Goal: Communication & Community: Answer question/provide support

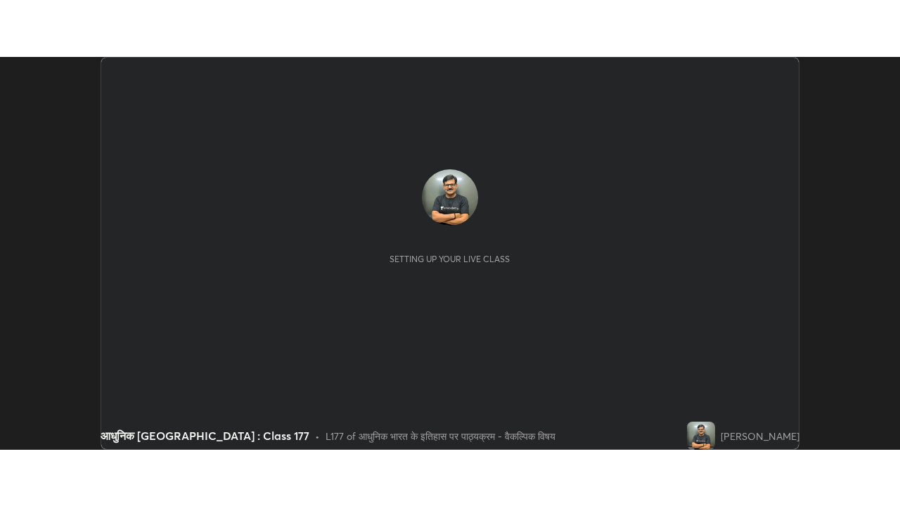
scroll to position [393, 900]
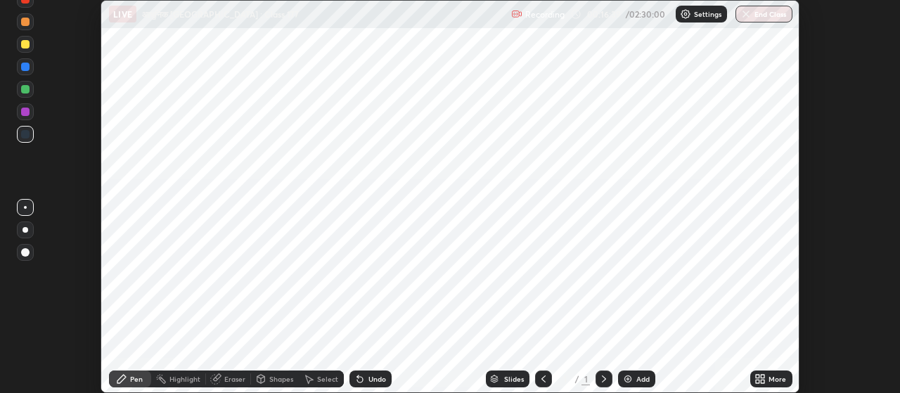
click at [763, 381] on icon at bounding box center [764, 382] width 4 height 4
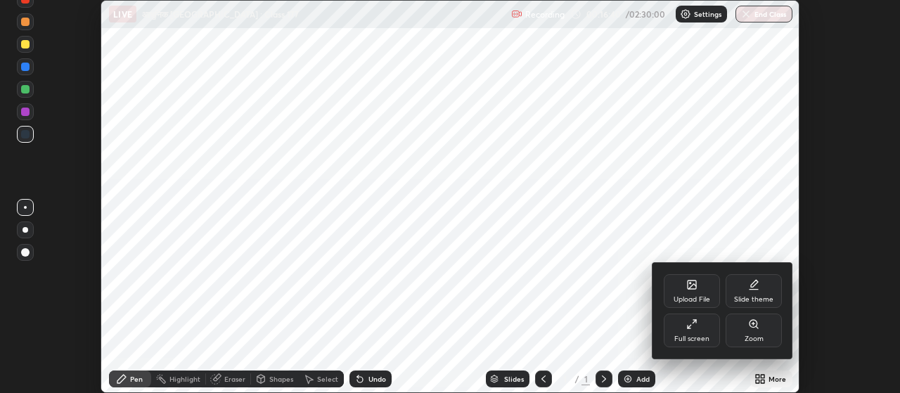
click at [693, 337] on div "Full screen" at bounding box center [691, 338] width 35 height 7
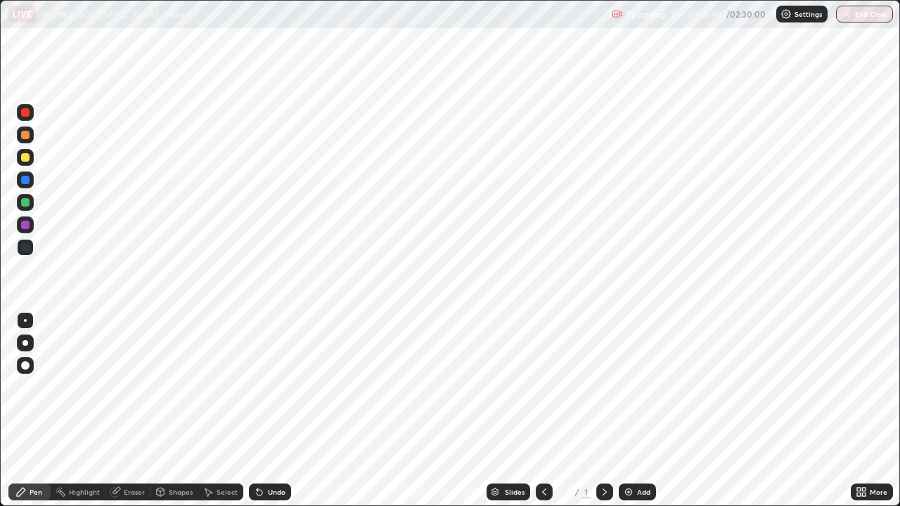
scroll to position [506, 900]
click at [637, 392] on div "Add" at bounding box center [643, 492] width 13 height 7
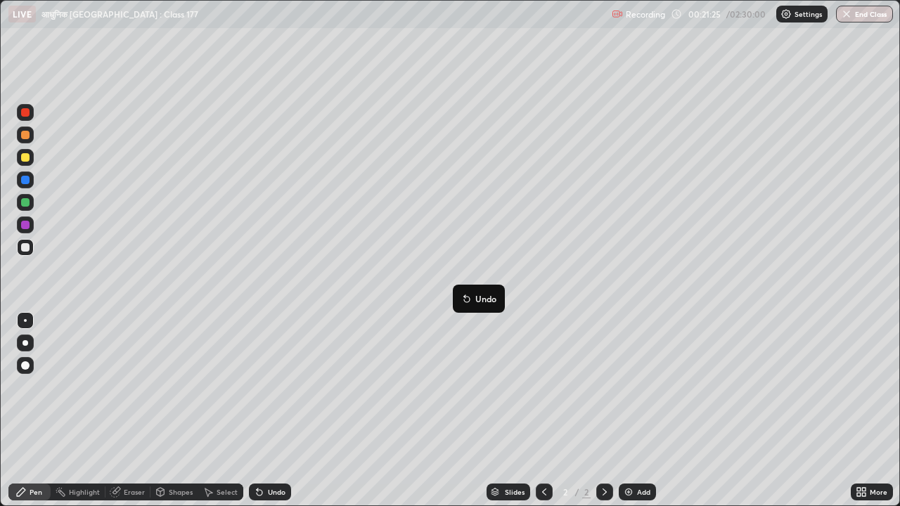
click at [465, 296] on icon at bounding box center [464, 295] width 1 height 1
click at [367, 392] on div "Slides 2 / 2 Add" at bounding box center [571, 492] width 560 height 28
click at [274, 392] on div "Undo" at bounding box center [277, 492] width 18 height 7
click at [273, 392] on div "Undo" at bounding box center [277, 492] width 18 height 7
click at [276, 392] on div "Undo" at bounding box center [277, 492] width 18 height 7
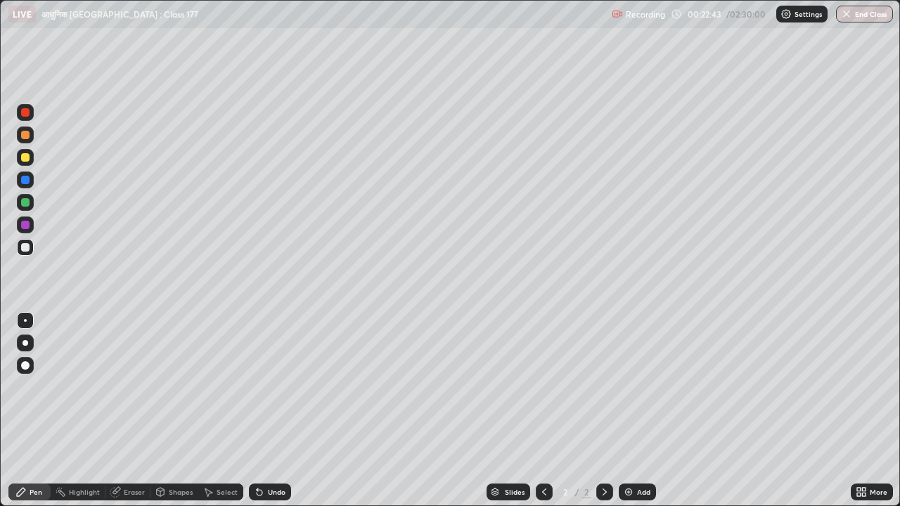
click at [277, 392] on div "Undo" at bounding box center [270, 492] width 42 height 17
click at [275, 392] on div "Undo" at bounding box center [270, 492] width 42 height 17
click at [277, 392] on div "Undo" at bounding box center [270, 492] width 42 height 17
click at [275, 392] on div "Undo" at bounding box center [270, 492] width 42 height 17
click at [276, 392] on div "Undo" at bounding box center [270, 492] width 42 height 17
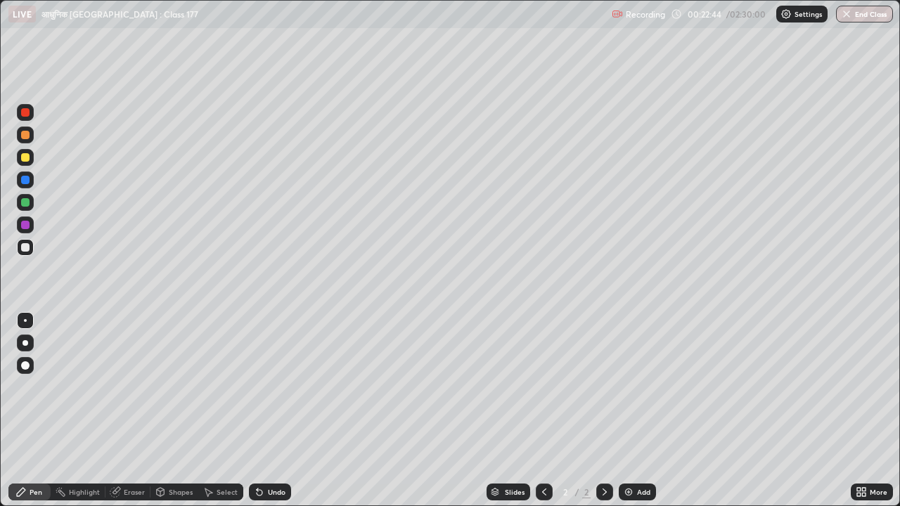
click at [275, 392] on div "Undo" at bounding box center [277, 492] width 18 height 7
click at [274, 392] on div "Undo" at bounding box center [277, 492] width 18 height 7
click at [276, 392] on div "Undo" at bounding box center [277, 492] width 18 height 7
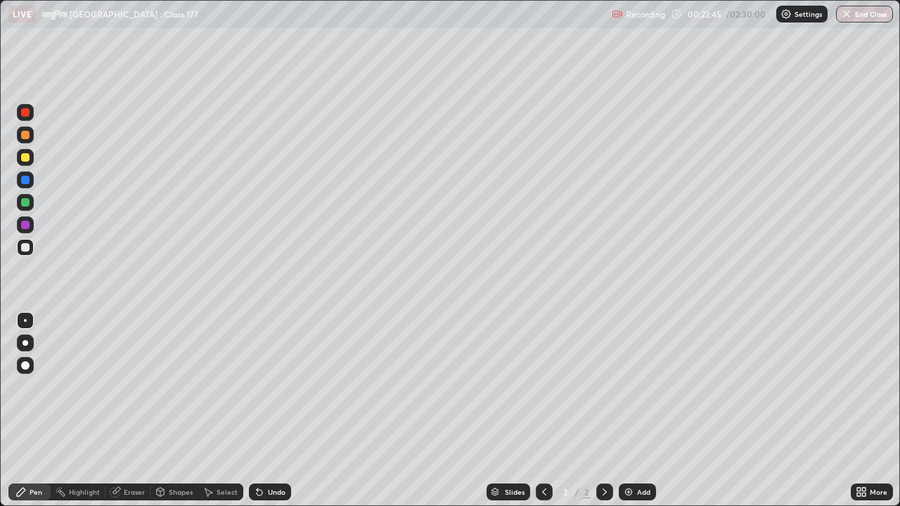
click at [275, 392] on div "Undo" at bounding box center [277, 492] width 18 height 7
click at [276, 392] on div "Undo" at bounding box center [277, 492] width 18 height 7
click at [275, 392] on div "Undo" at bounding box center [277, 492] width 18 height 7
click at [276, 392] on div "Undo" at bounding box center [277, 492] width 18 height 7
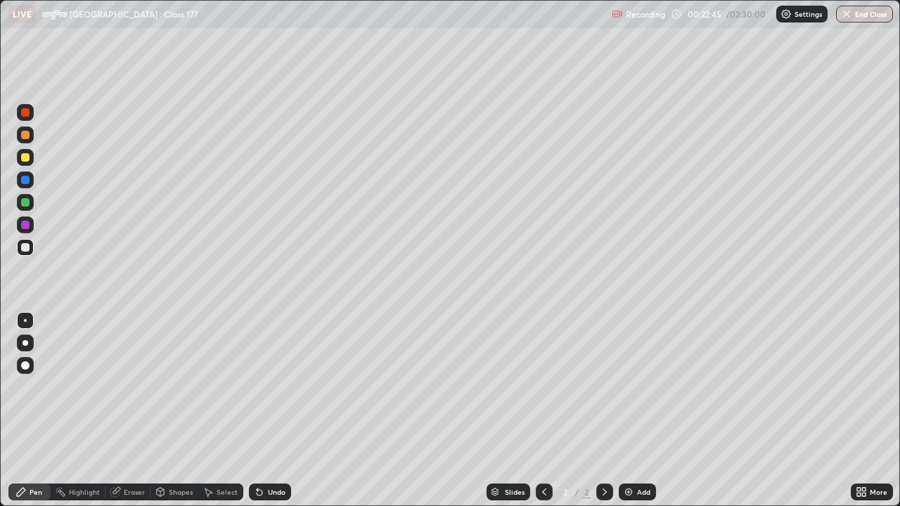
click at [274, 392] on div "Undo" at bounding box center [277, 492] width 18 height 7
click at [274, 392] on div "Undo" at bounding box center [270, 492] width 42 height 17
click at [271, 392] on div "Undo" at bounding box center [277, 492] width 18 height 7
click at [272, 392] on div "Undo" at bounding box center [270, 492] width 42 height 17
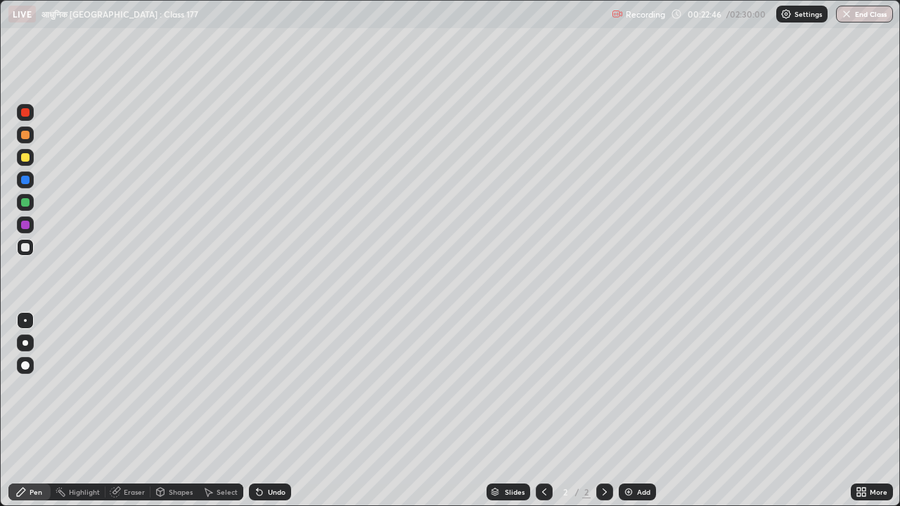
click at [274, 392] on div "Undo" at bounding box center [270, 492] width 42 height 17
click at [276, 392] on div "Undo" at bounding box center [277, 492] width 18 height 7
click at [277, 392] on div "Undo" at bounding box center [277, 492] width 18 height 7
click at [276, 392] on div "Undo" at bounding box center [277, 492] width 18 height 7
click at [278, 392] on div "Undo" at bounding box center [277, 492] width 18 height 7
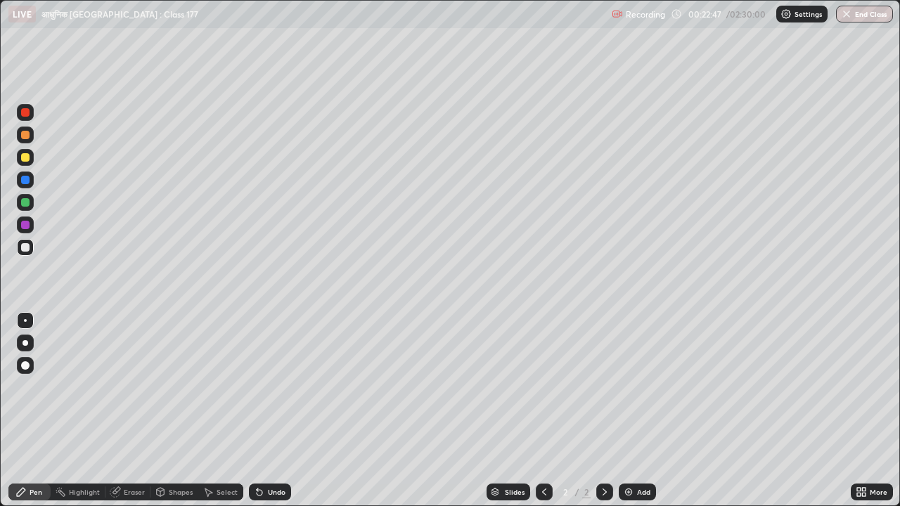
click at [277, 392] on div "Undo" at bounding box center [277, 492] width 18 height 7
click at [279, 392] on div "Undo" at bounding box center [277, 492] width 18 height 7
click at [278, 392] on div "Undo" at bounding box center [277, 492] width 18 height 7
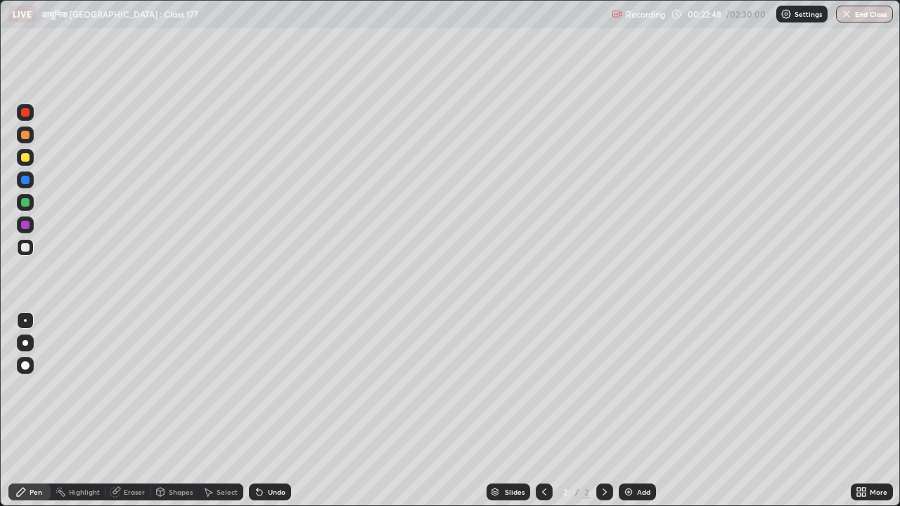
click at [278, 392] on div "Undo" at bounding box center [277, 492] width 18 height 7
click at [279, 392] on div "Undo" at bounding box center [277, 492] width 18 height 7
click at [278, 392] on div "Undo" at bounding box center [277, 492] width 18 height 7
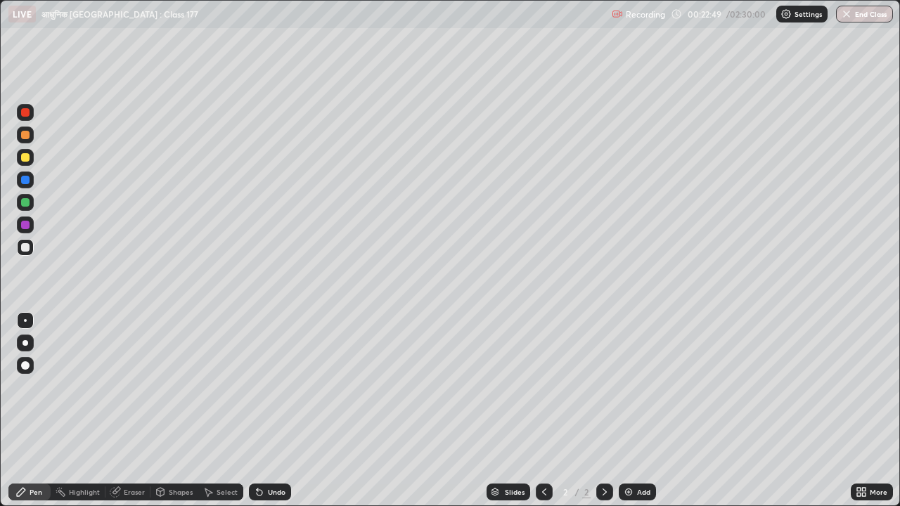
click at [278, 392] on div "Undo" at bounding box center [277, 492] width 18 height 7
click at [277, 392] on div "Undo" at bounding box center [277, 492] width 18 height 7
click at [274, 392] on div "Undo" at bounding box center [277, 492] width 18 height 7
click at [276, 392] on div "Undo" at bounding box center [277, 492] width 18 height 7
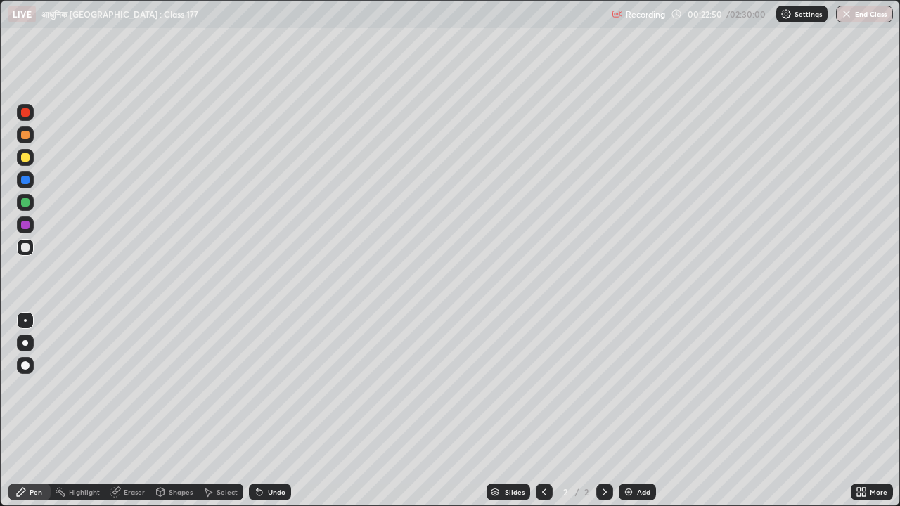
click at [276, 392] on div "Undo" at bounding box center [277, 492] width 18 height 7
click at [517, 392] on div "Slides" at bounding box center [515, 492] width 20 height 7
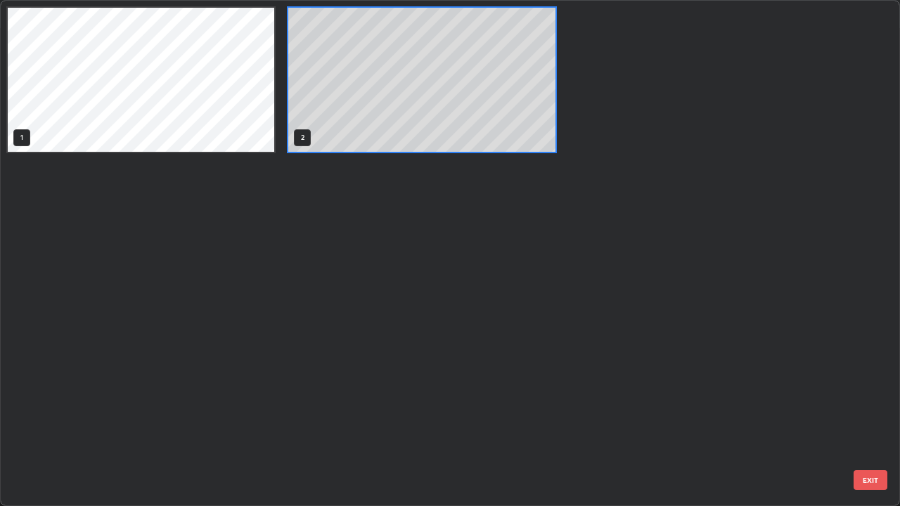
scroll to position [501, 892]
click at [427, 389] on div "1 2" at bounding box center [438, 253] width 874 height 505
click at [433, 381] on div "1 2" at bounding box center [438, 253] width 874 height 505
click at [428, 392] on div "1 2" at bounding box center [438, 253] width 874 height 505
click at [604, 392] on div "1 2" at bounding box center [438, 253] width 874 height 505
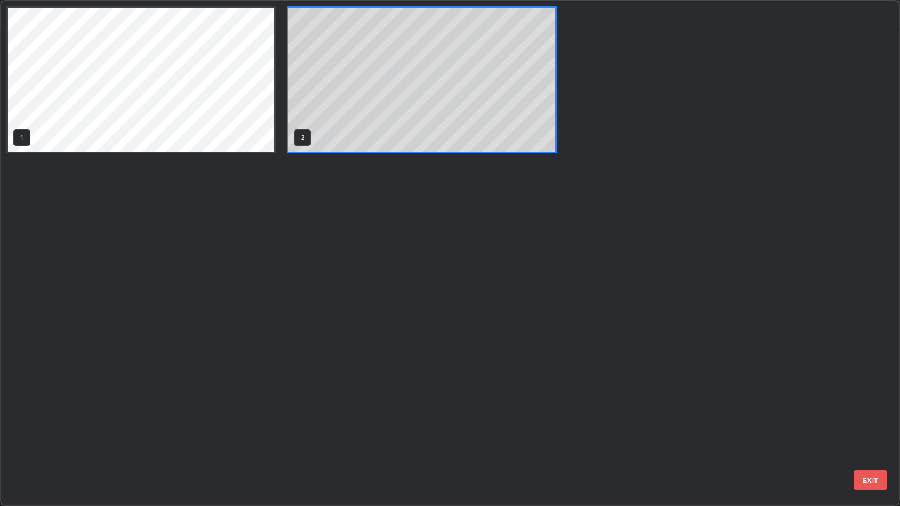
click at [605, 392] on div "1 2" at bounding box center [438, 253] width 874 height 505
click at [479, 392] on div "1 2" at bounding box center [438, 253] width 874 height 505
click at [478, 392] on div "1 2" at bounding box center [438, 253] width 874 height 505
click at [151, 392] on div "1 2" at bounding box center [438, 253] width 874 height 505
click at [539, 392] on div "1 2" at bounding box center [438, 253] width 874 height 505
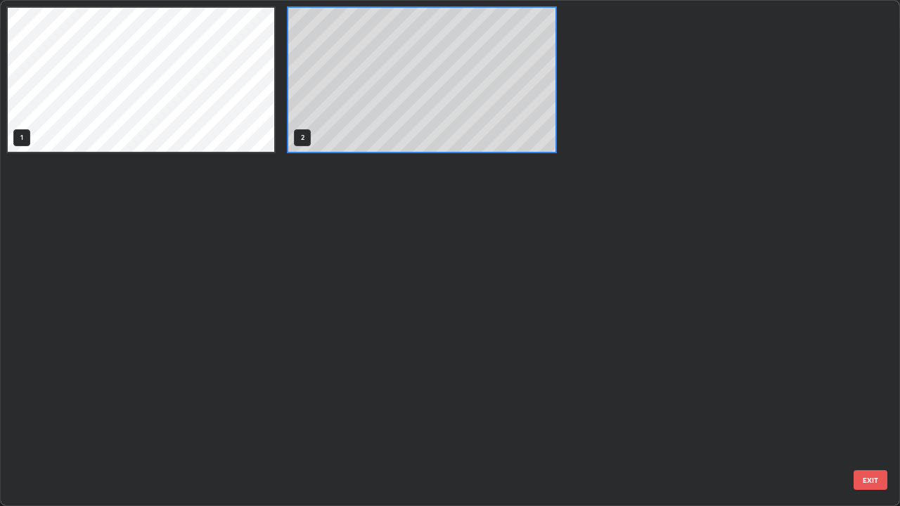
click at [532, 392] on div "1 2" at bounding box center [438, 253] width 874 height 505
click at [521, 392] on div "1 2" at bounding box center [438, 253] width 874 height 505
click at [535, 392] on div "1 2" at bounding box center [438, 253] width 874 height 505
click at [520, 392] on div "1 2" at bounding box center [438, 253] width 874 height 505
click at [594, 392] on div "1 2" at bounding box center [438, 253] width 874 height 505
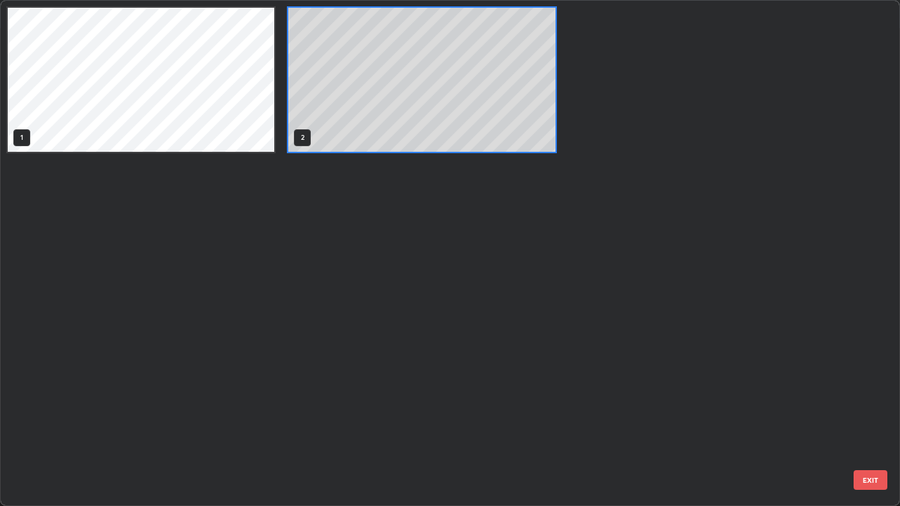
click at [710, 392] on div "1 2" at bounding box center [438, 253] width 874 height 505
click at [718, 392] on div "1 2" at bounding box center [438, 253] width 874 height 505
click at [711, 392] on div "1 2" at bounding box center [438, 253] width 874 height 505
click at [737, 392] on div "1 2" at bounding box center [438, 253] width 874 height 505
click at [898, 392] on div "1 2 EXIT" at bounding box center [450, 253] width 899 height 505
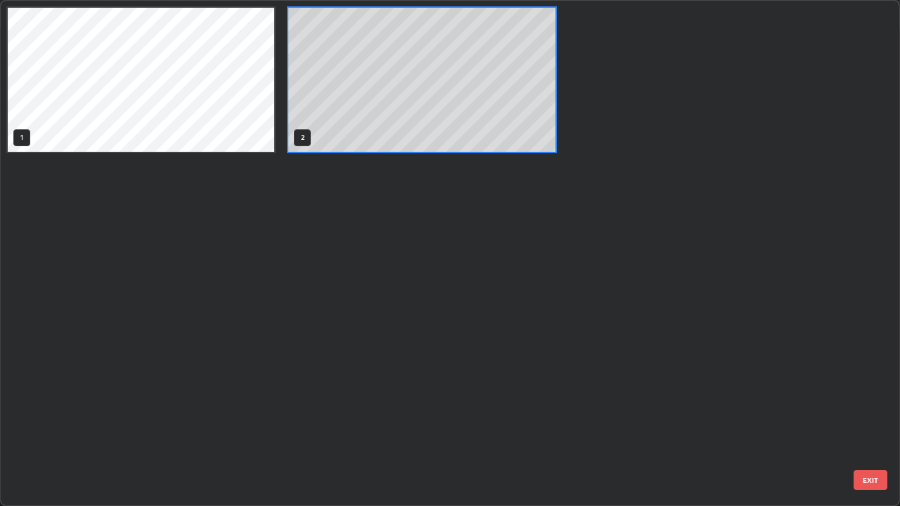
click at [873, 385] on div "1 2" at bounding box center [438, 253] width 874 height 505
click at [862, 372] on div "1 2" at bounding box center [438, 253] width 874 height 505
click at [861, 358] on div "1 2" at bounding box center [438, 253] width 874 height 505
click at [860, 392] on div "1 2" at bounding box center [438, 253] width 874 height 505
click at [893, 392] on div "1 2 EXIT" at bounding box center [450, 253] width 899 height 505
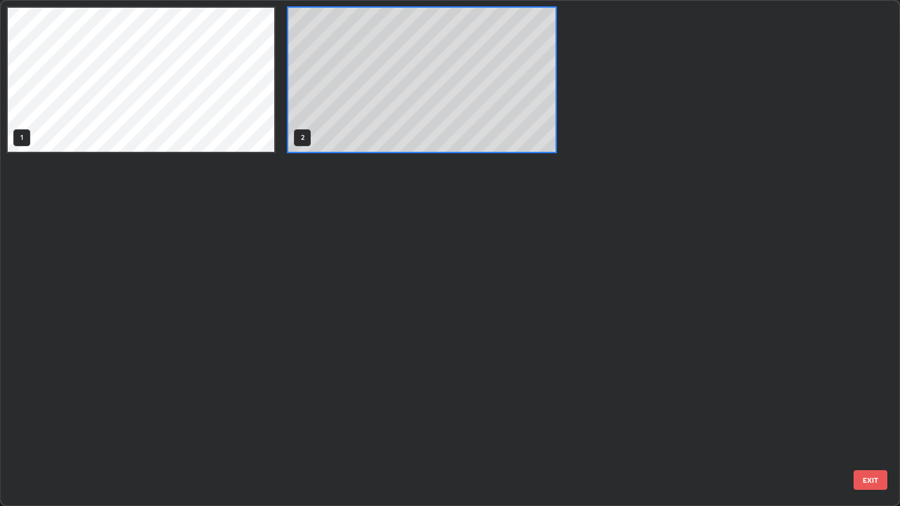
click at [893, 392] on div "1 2 EXIT" at bounding box center [450, 253] width 899 height 505
click at [226, 392] on div "1 2" at bounding box center [438, 253] width 874 height 505
click at [490, 333] on div "1 2" at bounding box center [438, 253] width 874 height 505
click at [429, 392] on div "1 2" at bounding box center [438, 253] width 874 height 505
click at [517, 371] on div "1 2" at bounding box center [438, 253] width 874 height 505
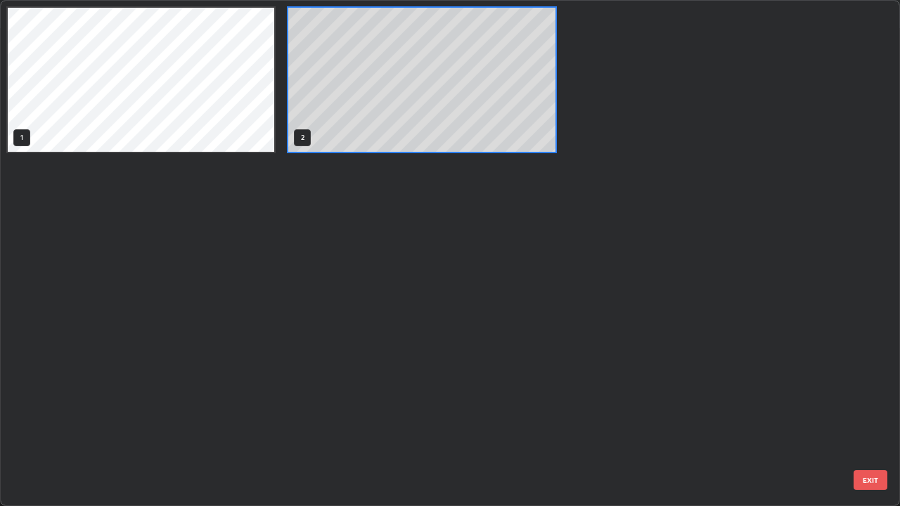
click at [592, 262] on div "1 2" at bounding box center [438, 253] width 874 height 505
click at [892, 392] on div "1 2 EXIT" at bounding box center [450, 253] width 899 height 505
click at [895, 392] on div "1 2 EXIT" at bounding box center [450, 253] width 899 height 505
click at [900, 392] on div "Setting up your live class 1 2 EXIT" at bounding box center [450, 253] width 900 height 506
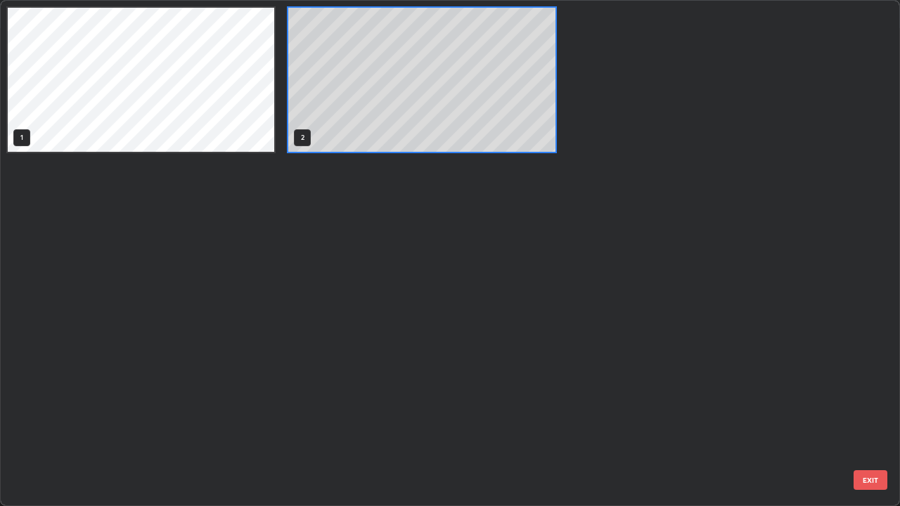
click at [900, 392] on div "Setting up your live class 1 2 EXIT" at bounding box center [450, 253] width 900 height 506
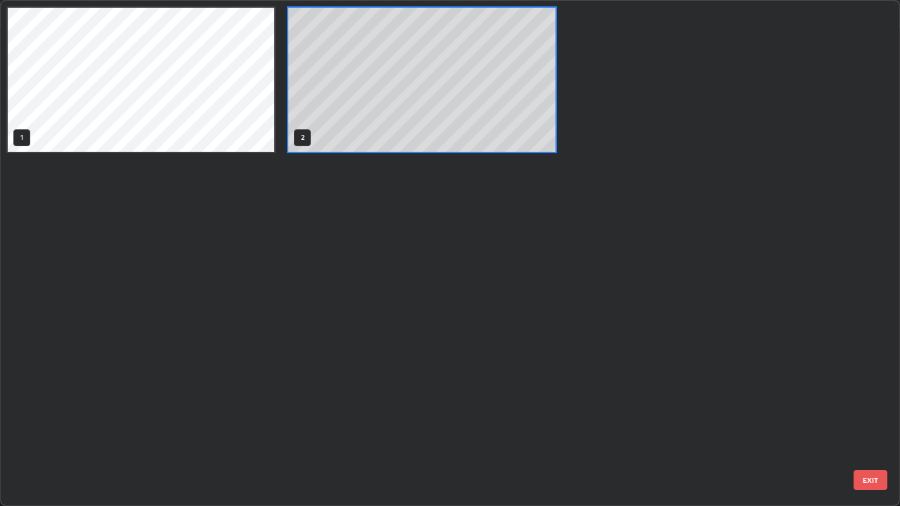
click at [900, 392] on div "Setting up your live class 1 2 EXIT" at bounding box center [450, 253] width 900 height 506
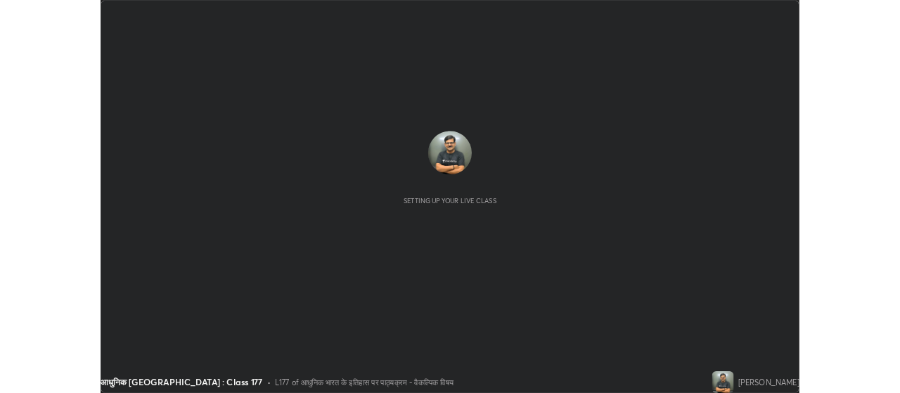
scroll to position [506, 900]
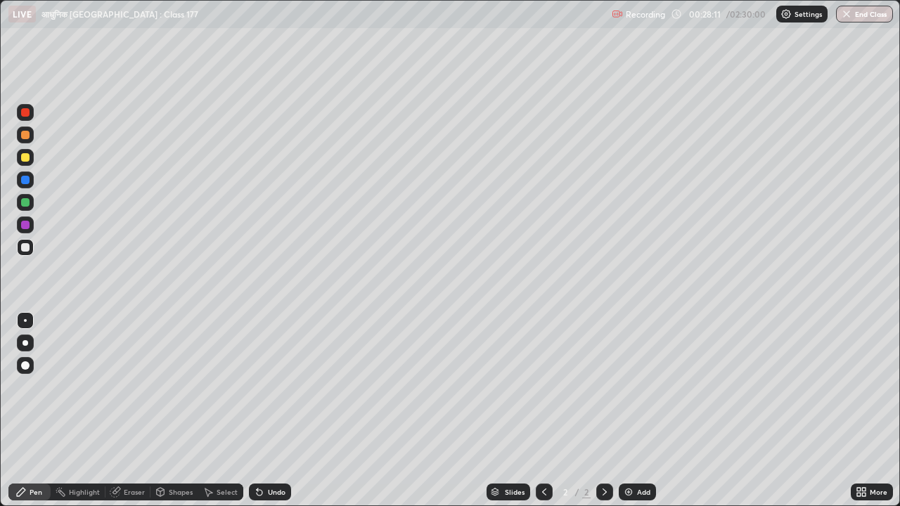
click at [864, 494] on icon at bounding box center [864, 495] width 4 height 4
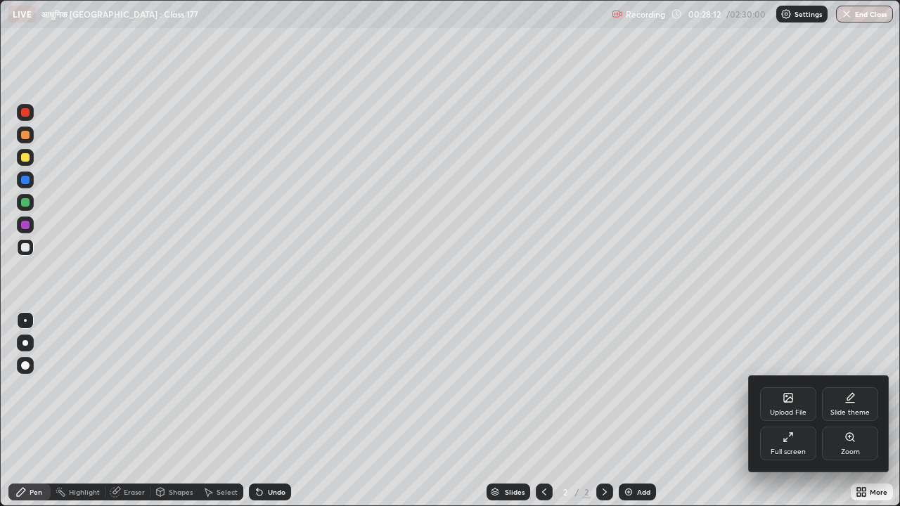
click at [794, 449] on div "Full screen" at bounding box center [788, 452] width 35 height 7
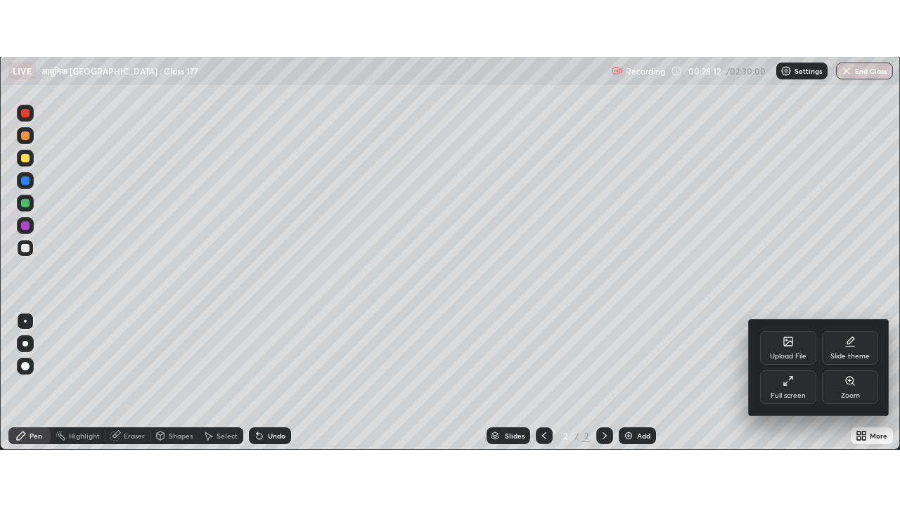
scroll to position [69939, 69432]
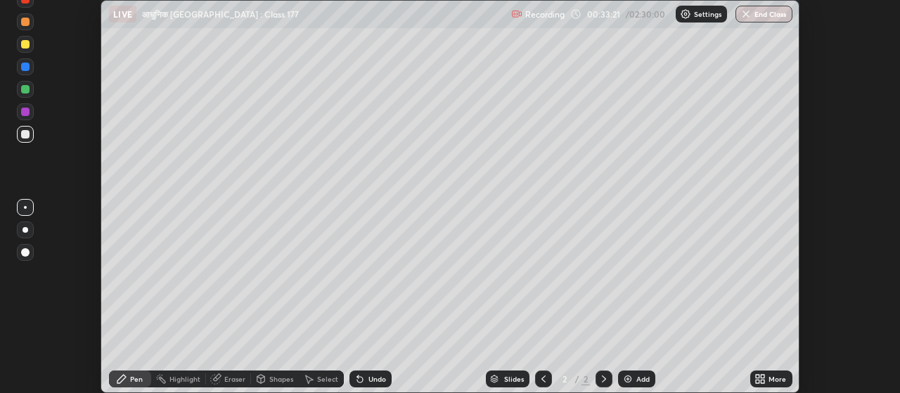
click at [774, 378] on div "More" at bounding box center [778, 379] width 18 height 7
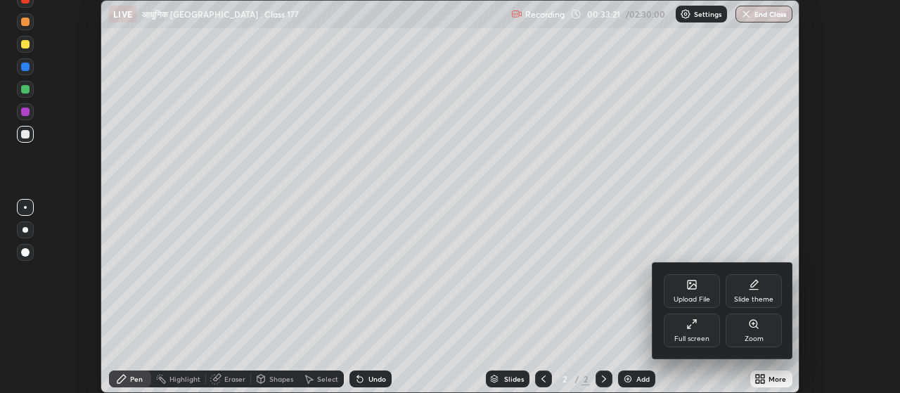
click at [691, 335] on div "Full screen" at bounding box center [691, 338] width 35 height 7
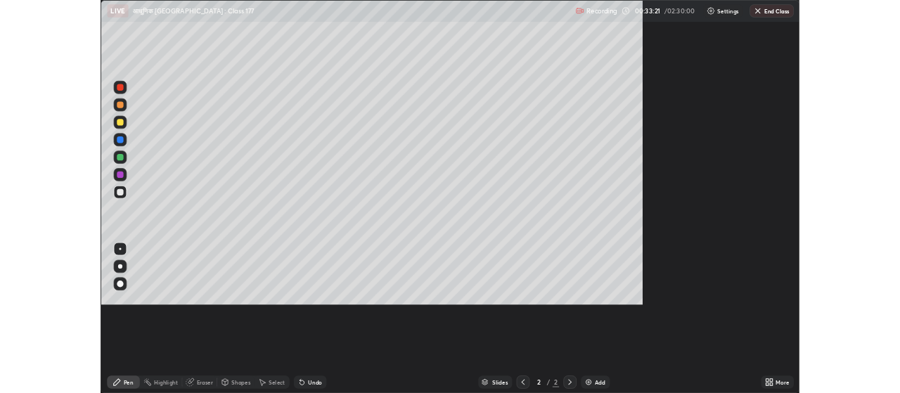
scroll to position [506, 900]
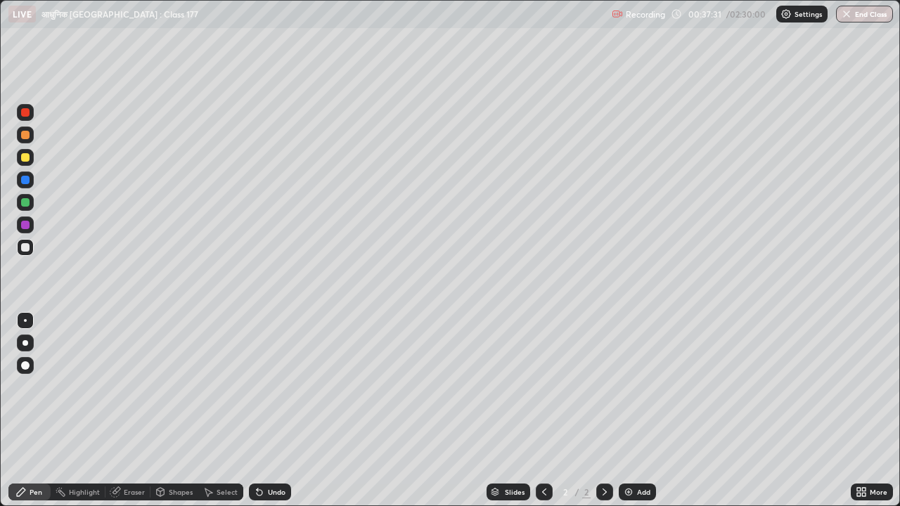
click at [883, 494] on div "More" at bounding box center [879, 492] width 18 height 7
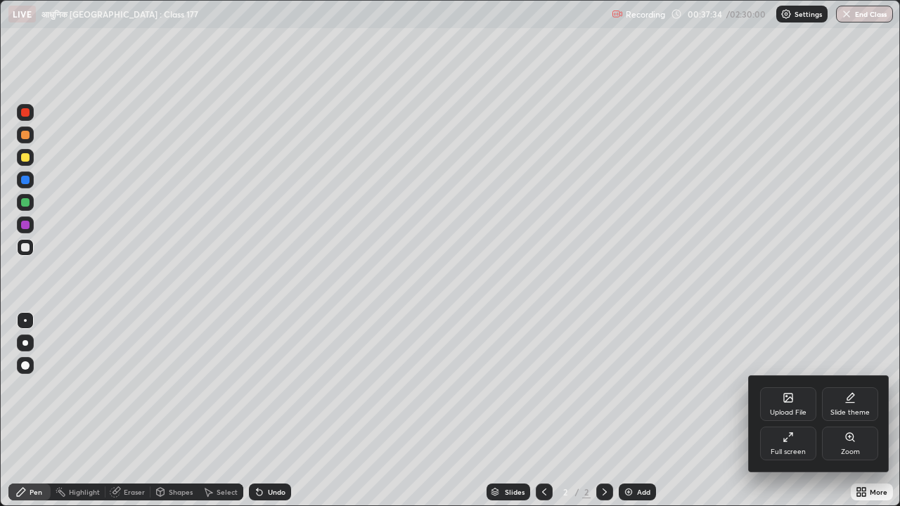
drag, startPoint x: 883, startPoint y: 494, endPoint x: 897, endPoint y: 433, distance: 62.6
click at [897, 433] on div at bounding box center [450, 253] width 900 height 506
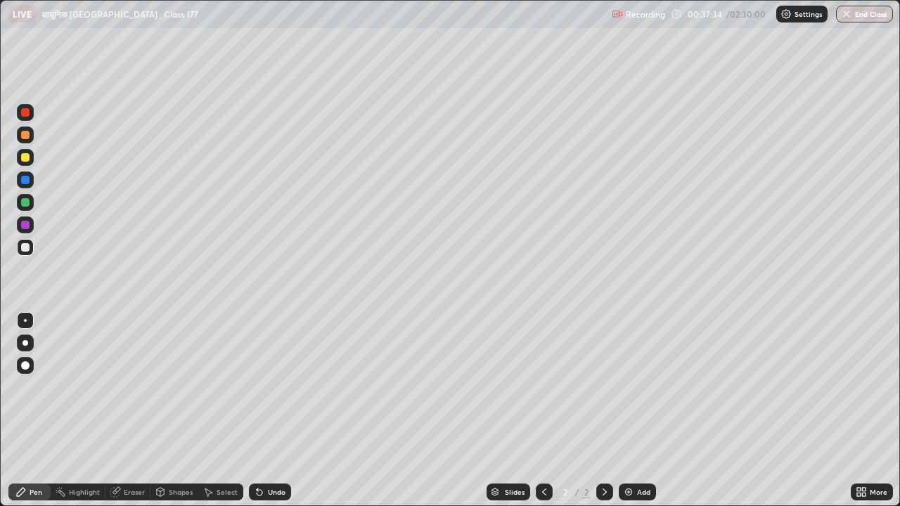
click at [900, 433] on div "Setting up your live class" at bounding box center [450, 253] width 900 height 506
click at [24, 342] on div at bounding box center [26, 343] width 6 height 6
click at [27, 158] on div at bounding box center [25, 157] width 8 height 8
click at [227, 494] on div "Select" at bounding box center [227, 492] width 21 height 7
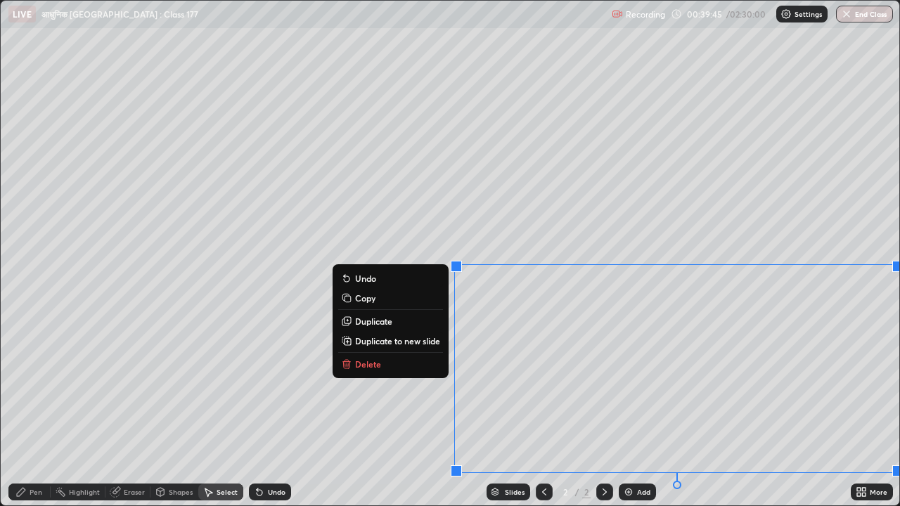
click at [420, 361] on button "Delete" at bounding box center [390, 364] width 105 height 17
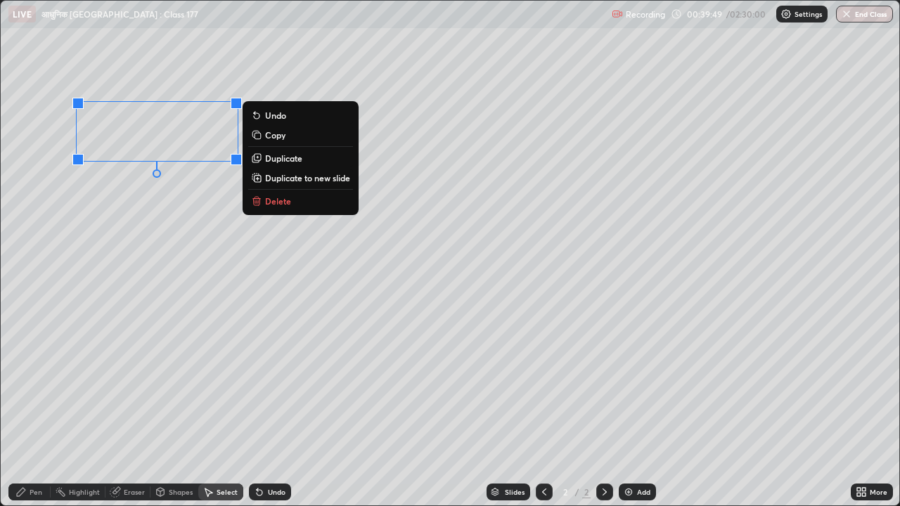
click at [283, 203] on p "Delete" at bounding box center [278, 201] width 26 height 11
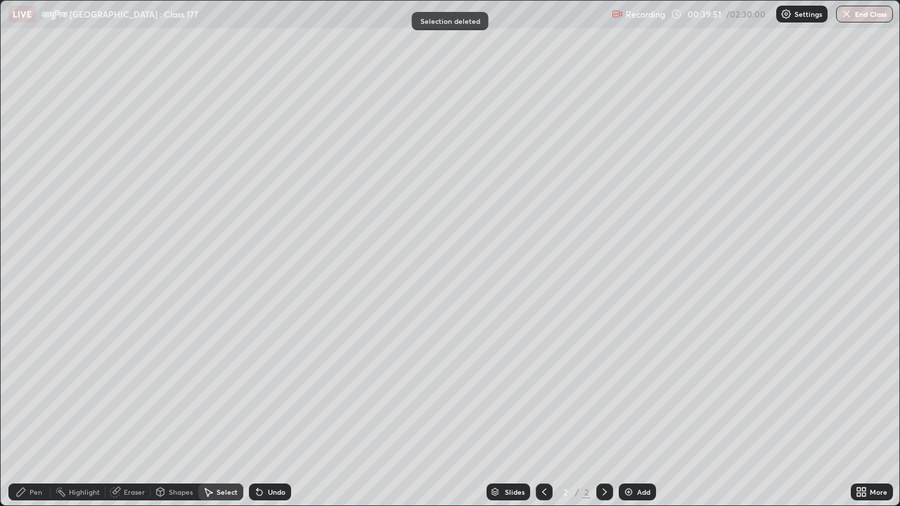
click at [41, 489] on div "Pen" at bounding box center [36, 492] width 13 height 7
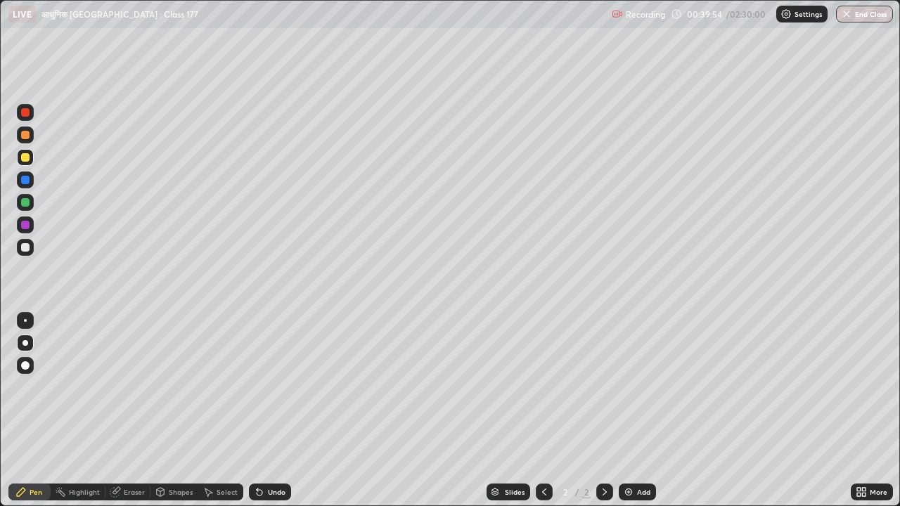
click at [26, 319] on div at bounding box center [25, 320] width 3 height 3
click at [26, 341] on div at bounding box center [26, 343] width 6 height 6
click at [885, 490] on div "More" at bounding box center [879, 492] width 18 height 7
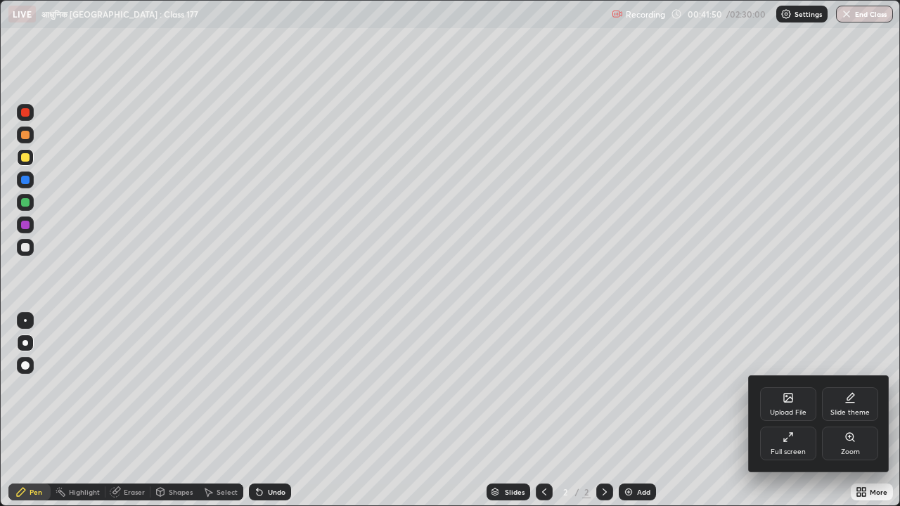
click at [887, 500] on div at bounding box center [450, 253] width 900 height 506
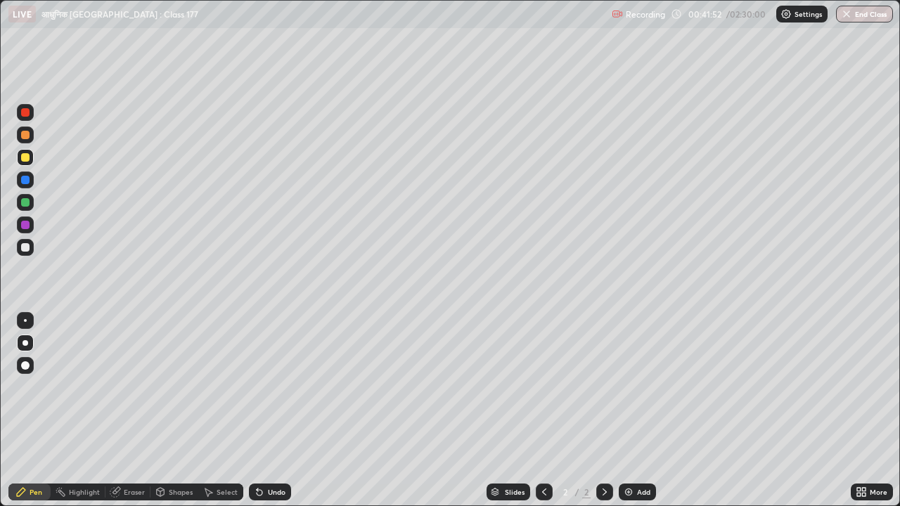
click at [890, 498] on div "More" at bounding box center [872, 492] width 42 height 17
click at [888, 499] on div "More" at bounding box center [872, 492] width 42 height 17
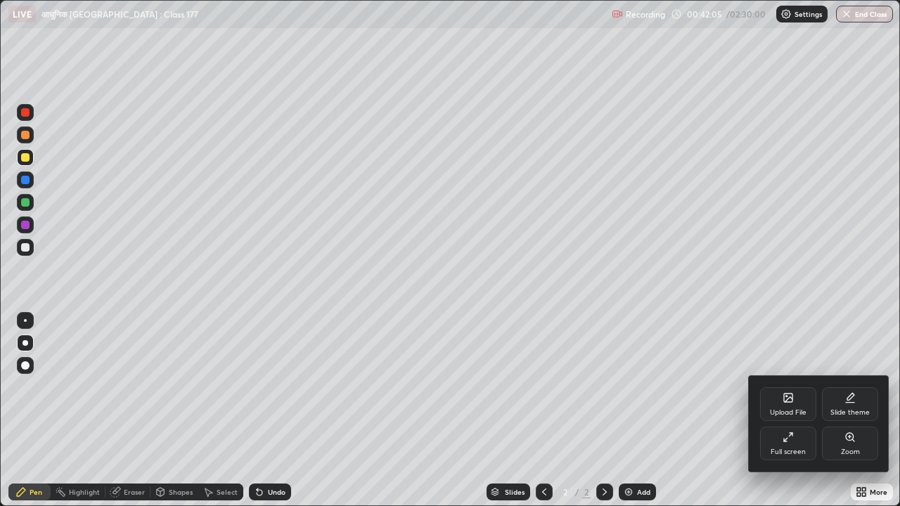
click at [888, 501] on div at bounding box center [450, 253] width 900 height 506
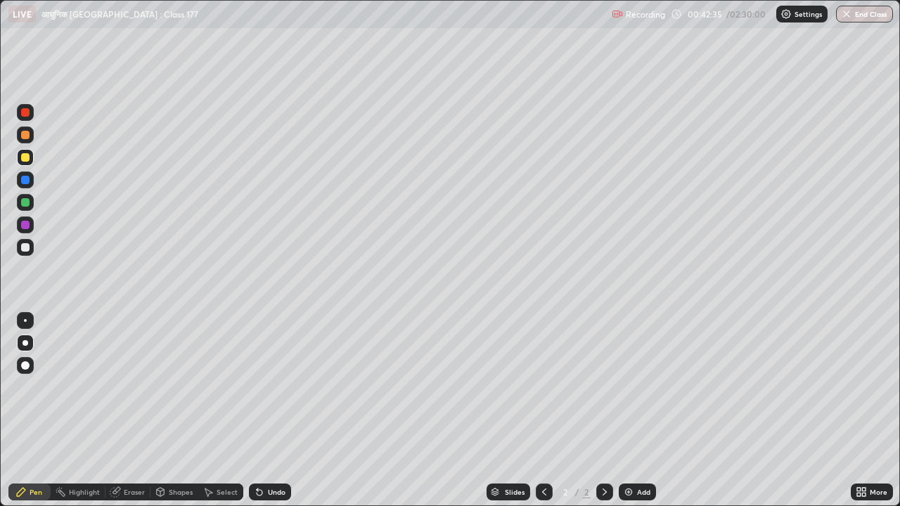
click at [886, 498] on div "More" at bounding box center [872, 492] width 42 height 17
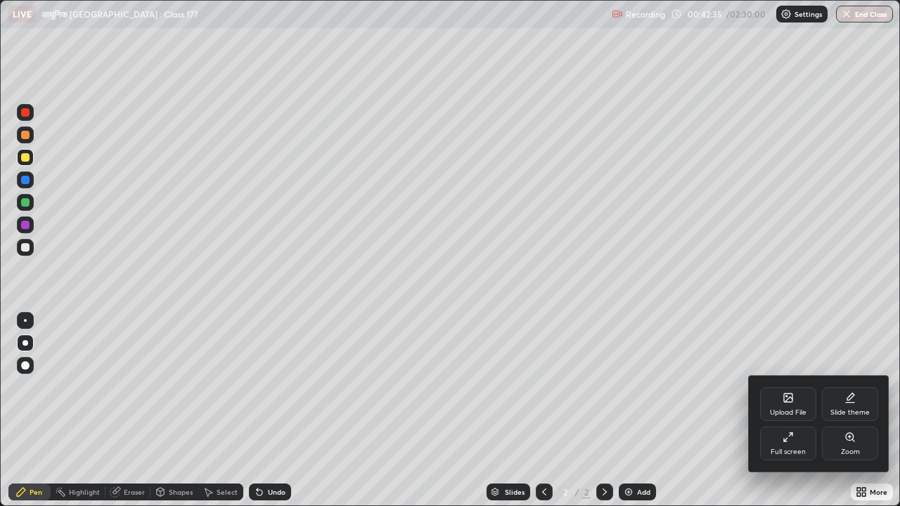
click at [890, 491] on div at bounding box center [450, 253] width 900 height 506
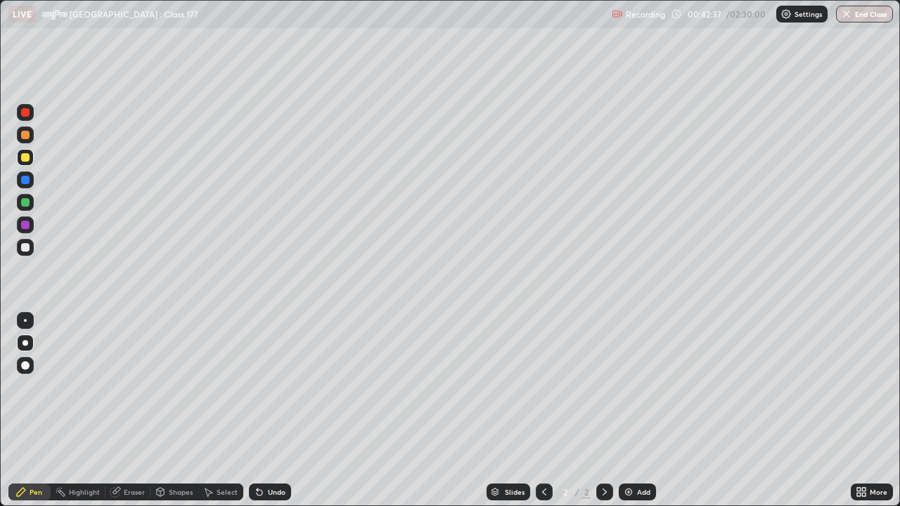
click at [889, 487] on div "More" at bounding box center [872, 492] width 42 height 17
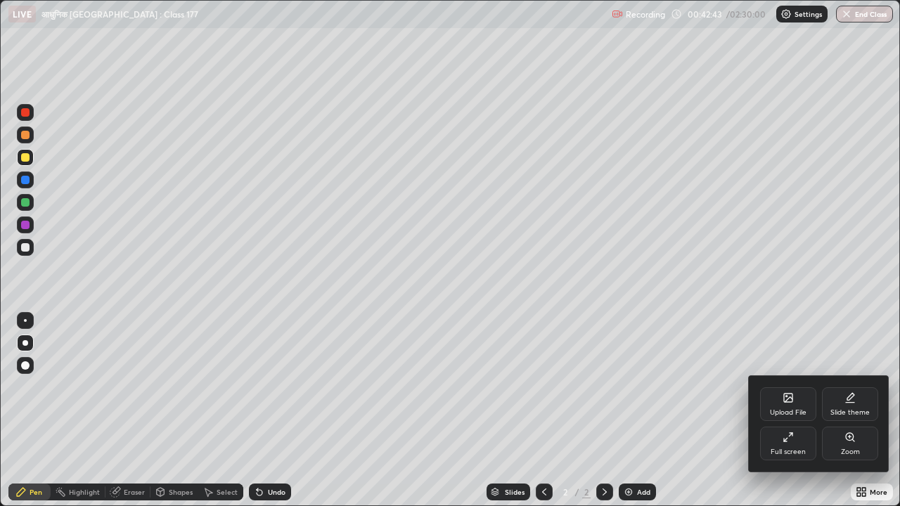
click at [895, 481] on div at bounding box center [450, 253] width 900 height 506
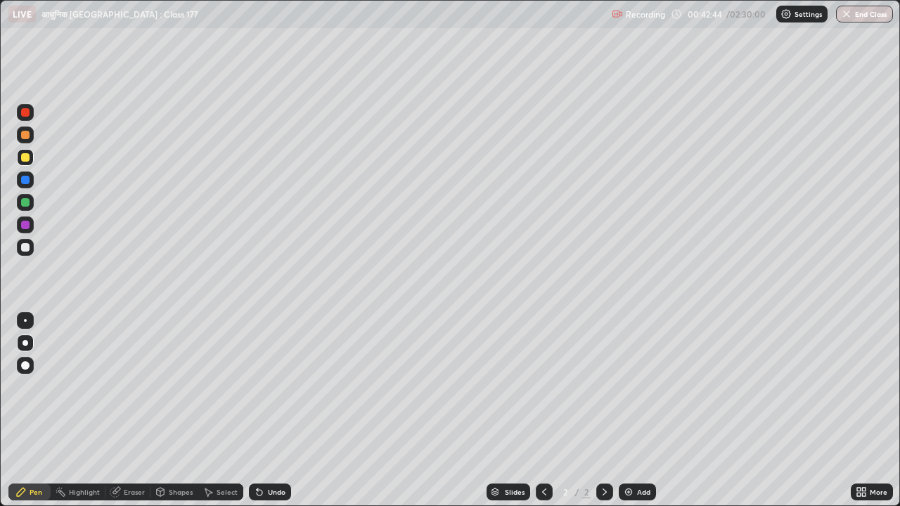
click at [890, 490] on div "More" at bounding box center [872, 492] width 42 height 17
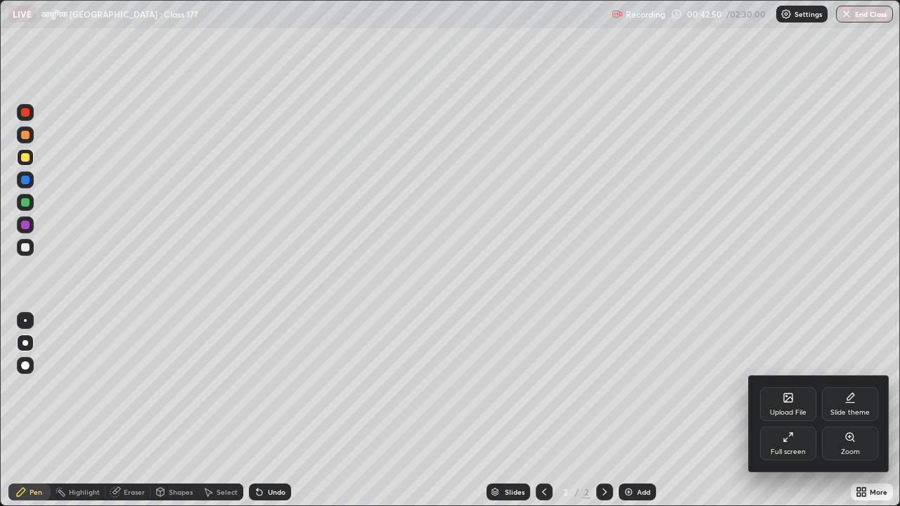
click at [577, 302] on div at bounding box center [450, 253] width 900 height 506
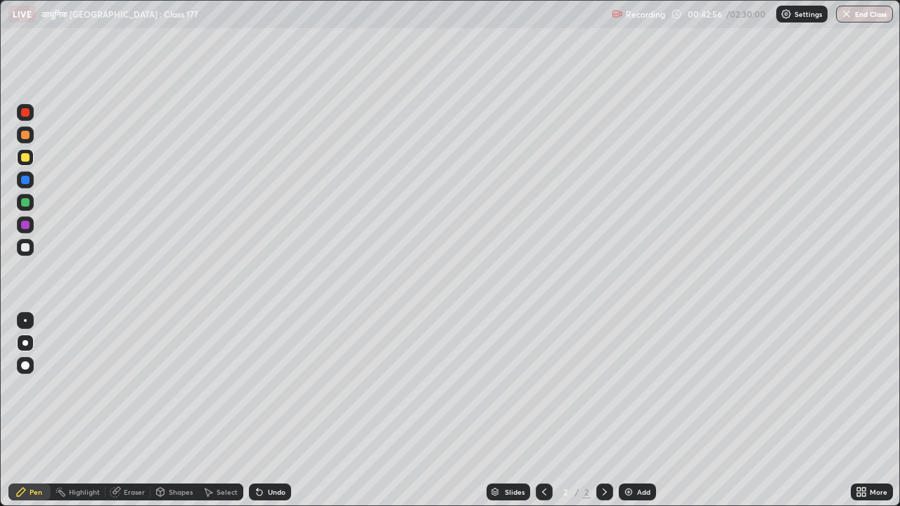
click at [886, 499] on div "More" at bounding box center [872, 492] width 42 height 17
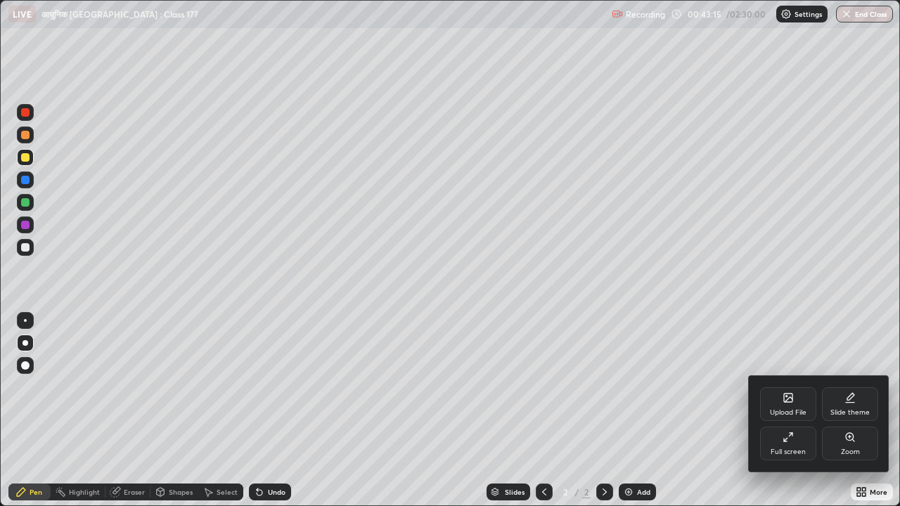
click at [37, 492] on div at bounding box center [450, 253] width 900 height 506
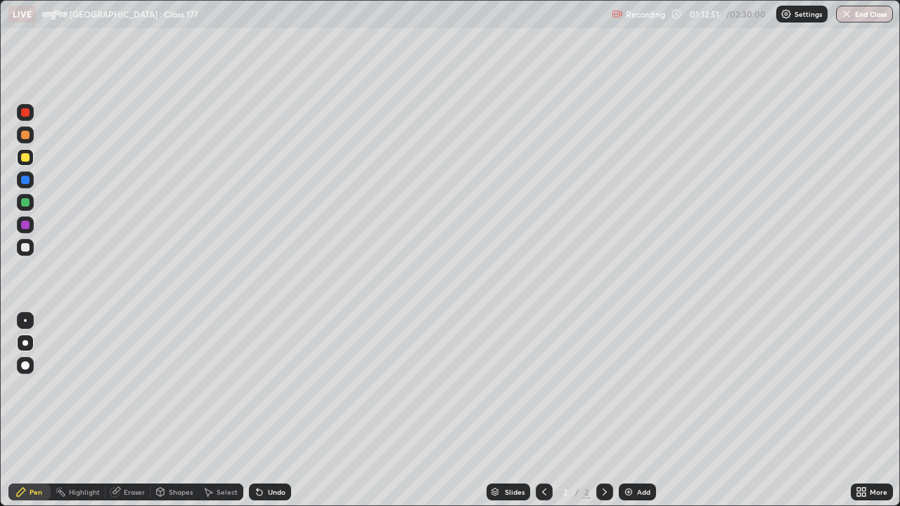
click at [645, 492] on div "Add" at bounding box center [643, 492] width 13 height 7
click at [865, 18] on button "End Class" at bounding box center [864, 14] width 57 height 17
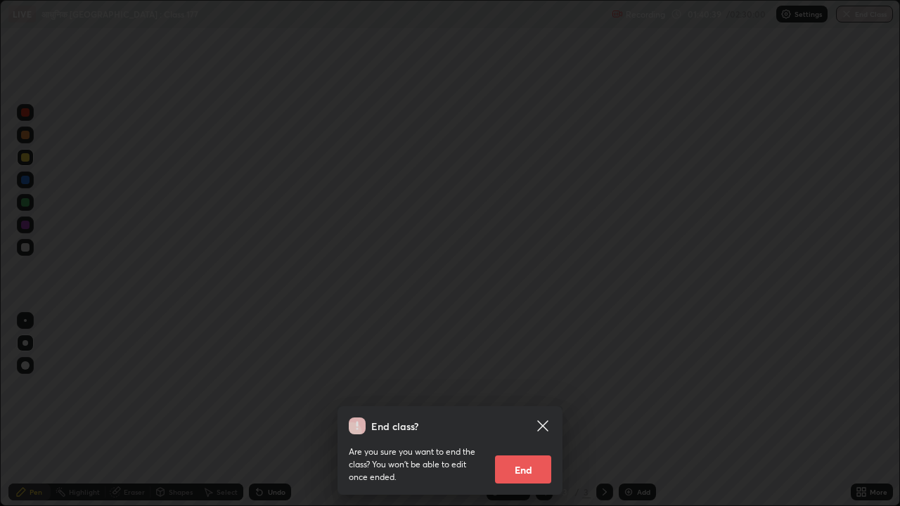
click at [523, 473] on button "End" at bounding box center [523, 470] width 56 height 28
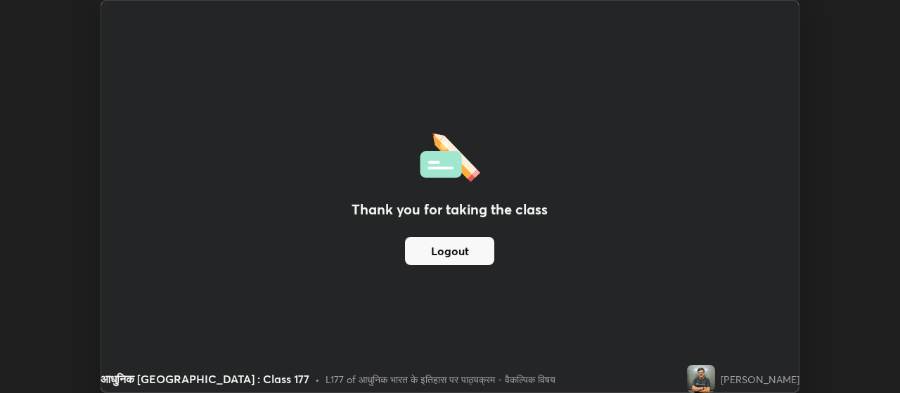
scroll to position [69939, 69432]
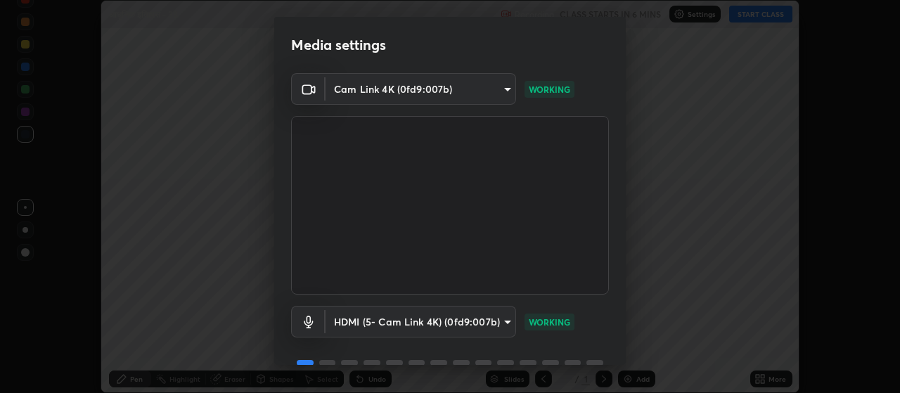
scroll to position [68, 0]
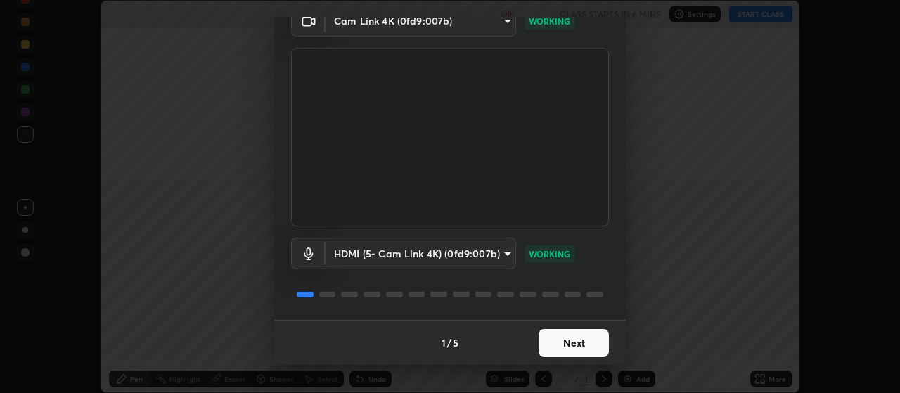
click at [577, 345] on button "Next" at bounding box center [574, 343] width 70 height 28
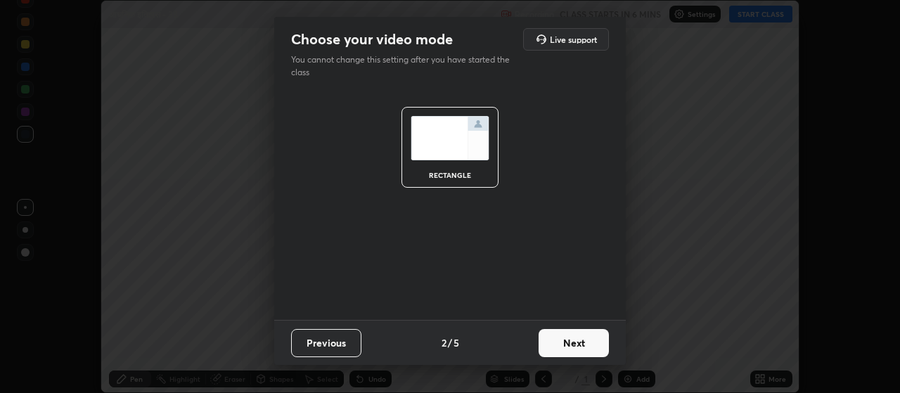
scroll to position [0, 0]
click at [583, 346] on button "Next" at bounding box center [574, 343] width 70 height 28
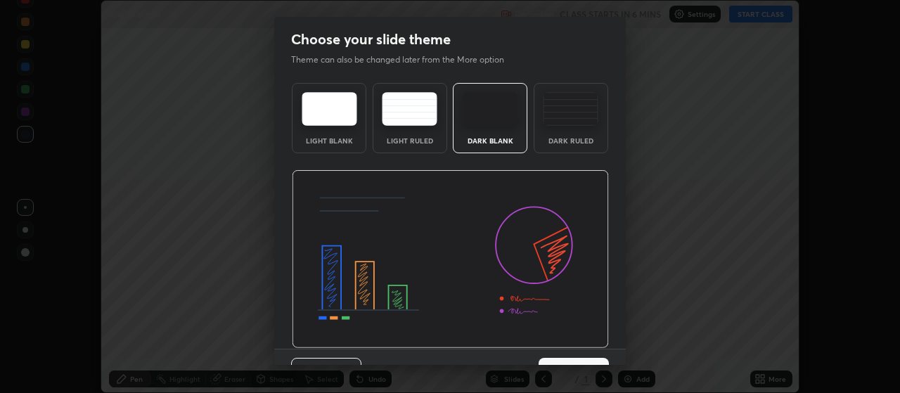
scroll to position [29, 0]
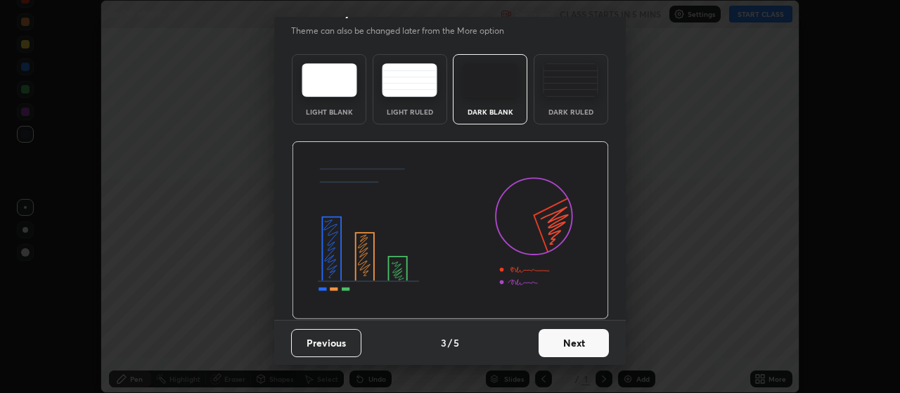
click at [582, 346] on button "Next" at bounding box center [574, 343] width 70 height 28
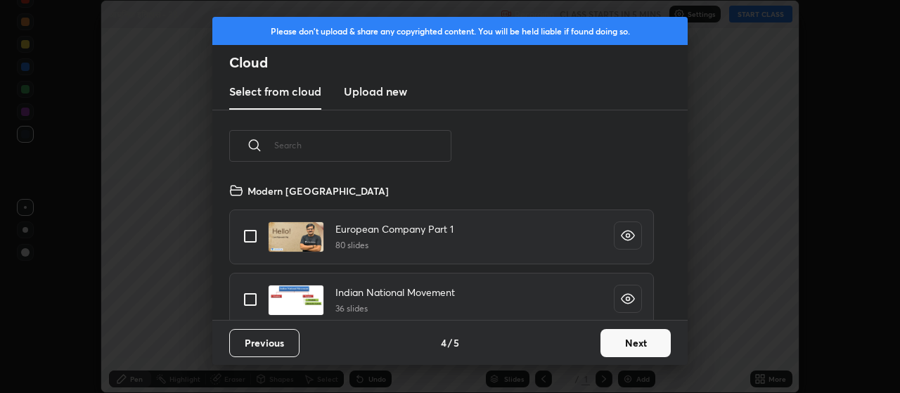
scroll to position [138, 452]
click at [632, 344] on button "Next" at bounding box center [636, 343] width 70 height 28
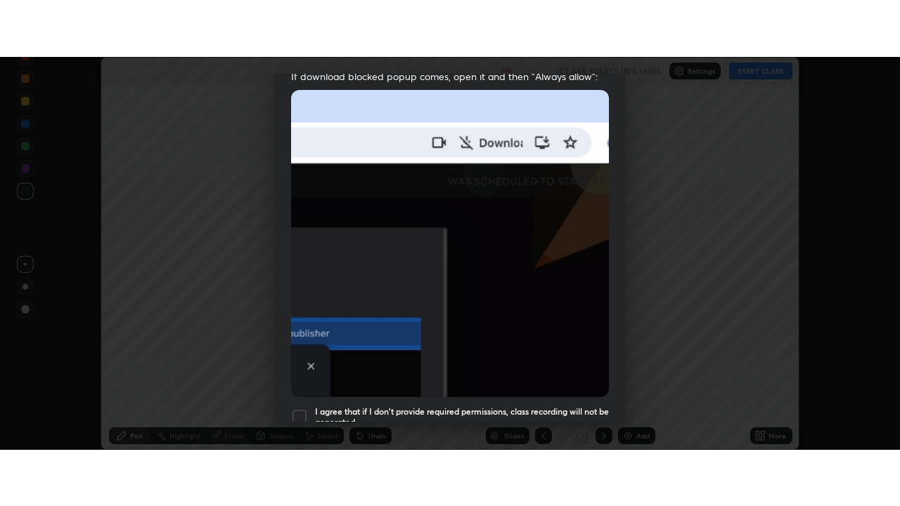
scroll to position [355, 0]
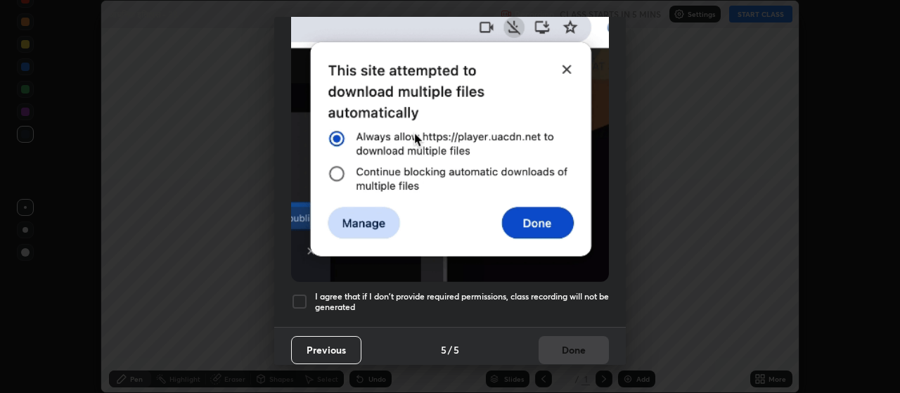
click at [302, 295] on div at bounding box center [299, 301] width 17 height 17
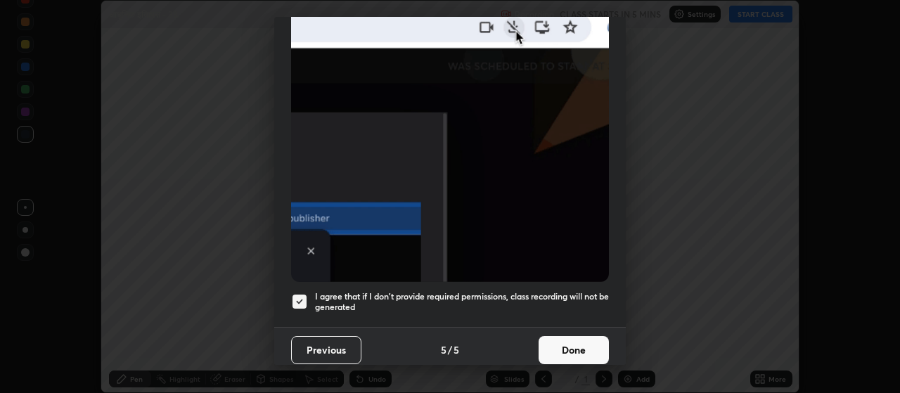
click at [555, 348] on button "Done" at bounding box center [574, 350] width 70 height 28
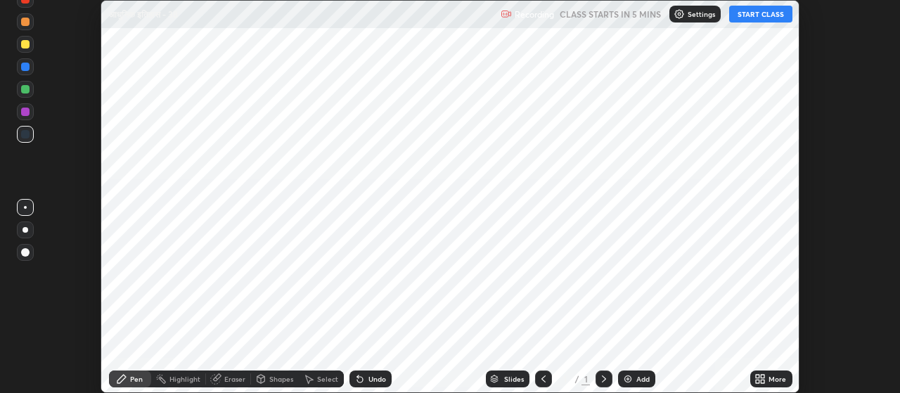
click at [775, 376] on div "More" at bounding box center [778, 379] width 18 height 7
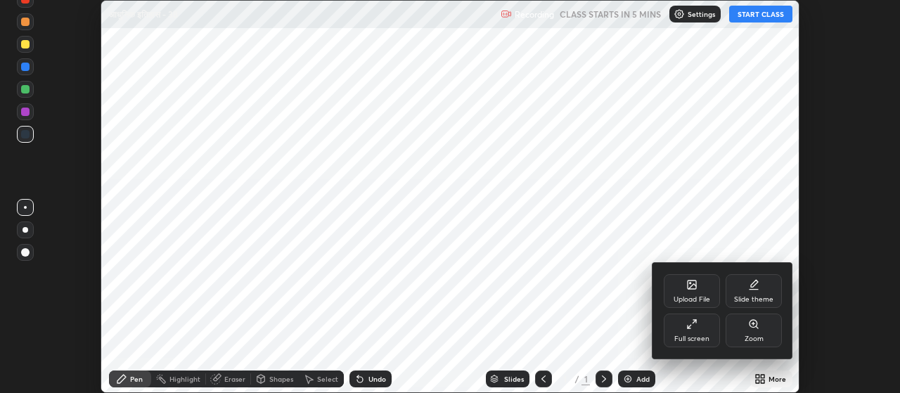
click at [705, 333] on div "Full screen" at bounding box center [692, 331] width 56 height 34
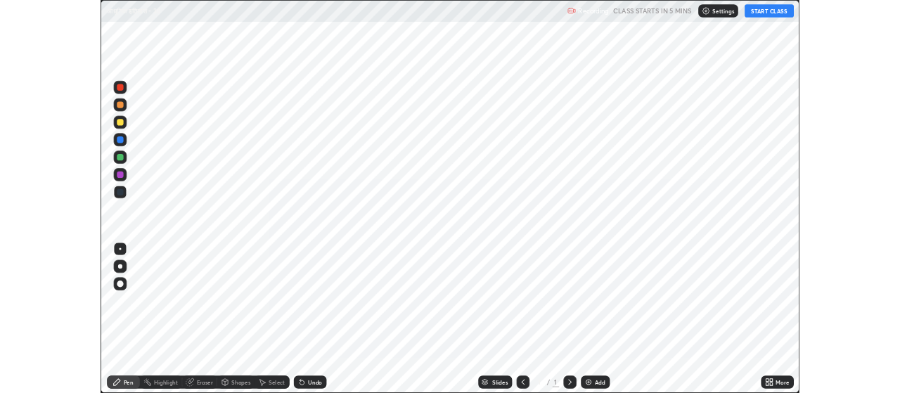
scroll to position [506, 900]
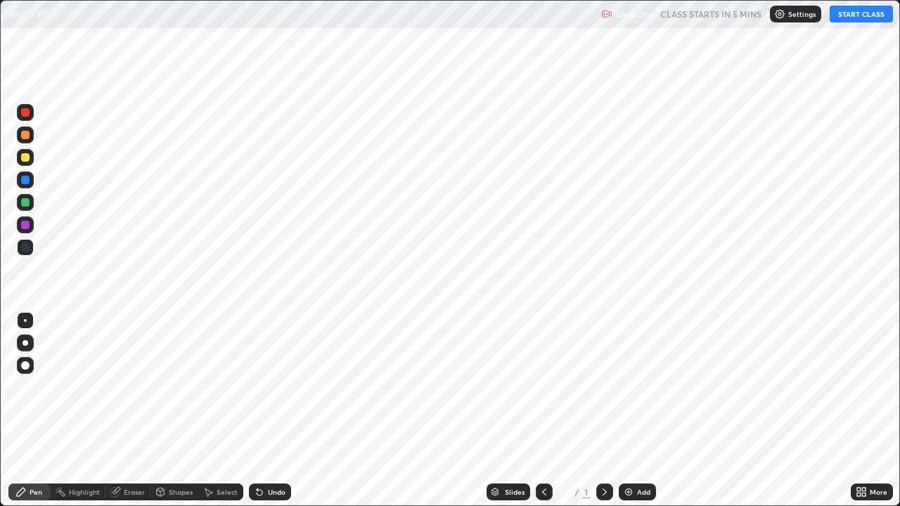
click at [640, 392] on div "Add" at bounding box center [643, 492] width 13 height 7
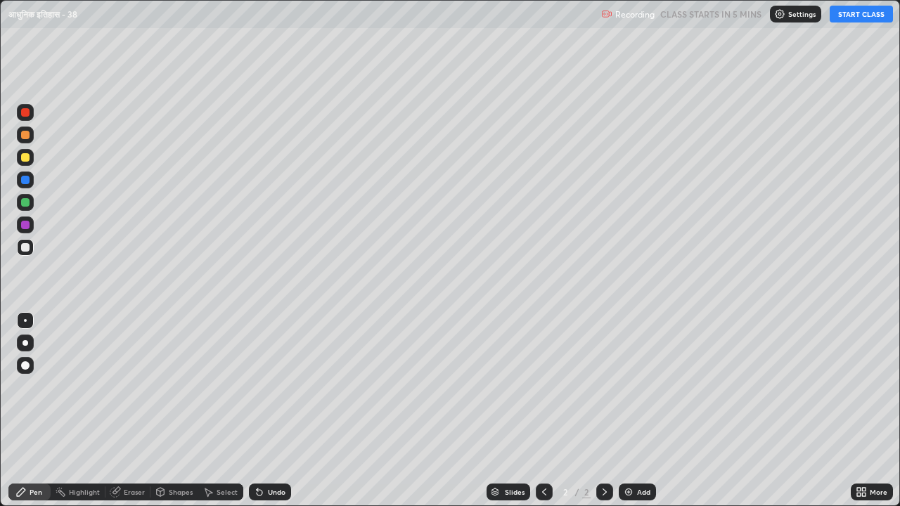
click at [868, 392] on div "More" at bounding box center [872, 492] width 42 height 17
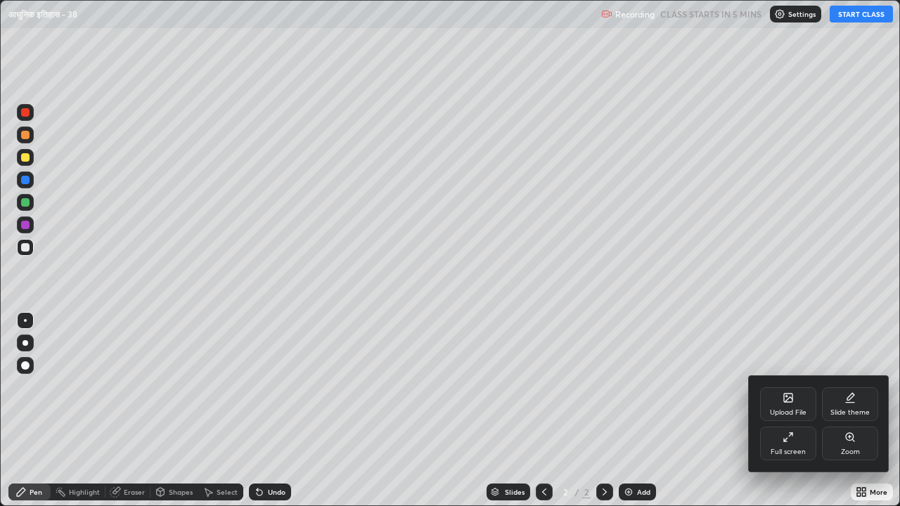
click at [793, 392] on div "Full screen" at bounding box center [788, 452] width 35 height 7
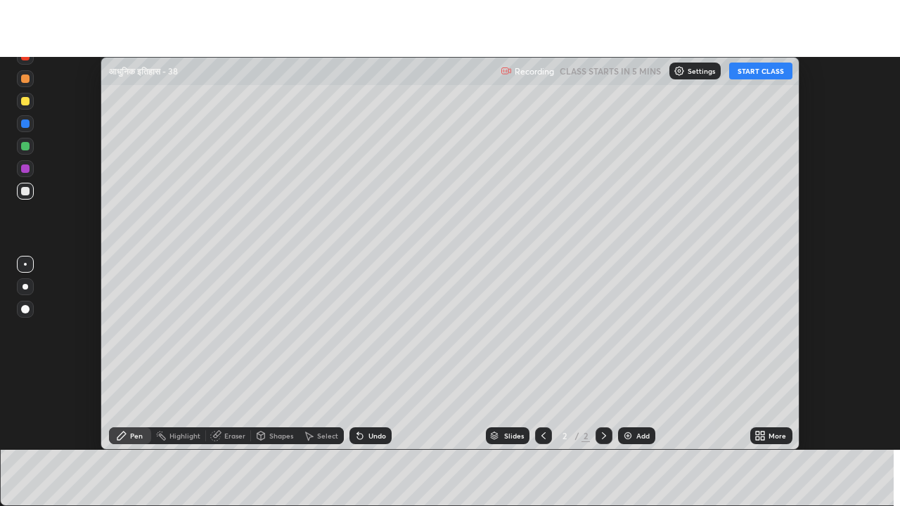
scroll to position [69939, 69432]
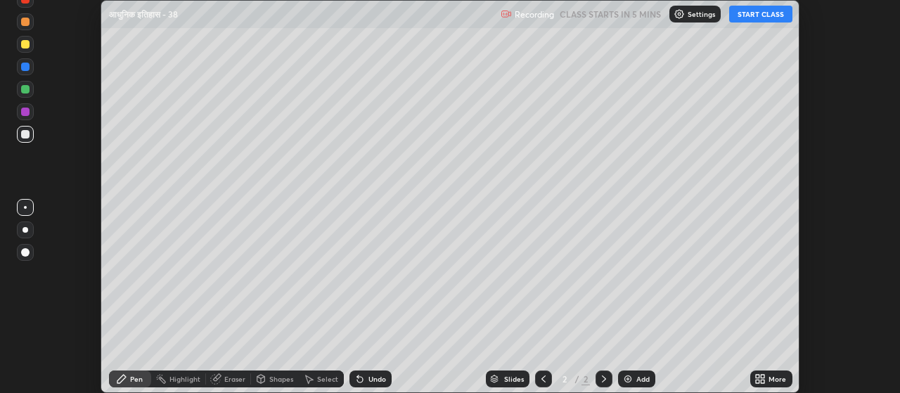
click at [765, 378] on icon at bounding box center [764, 377] width 4 height 4
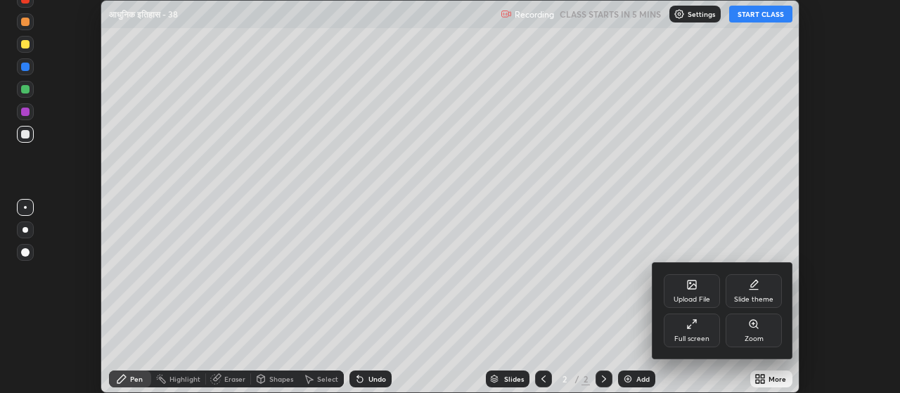
click at [703, 337] on div "Full screen" at bounding box center [691, 338] width 35 height 7
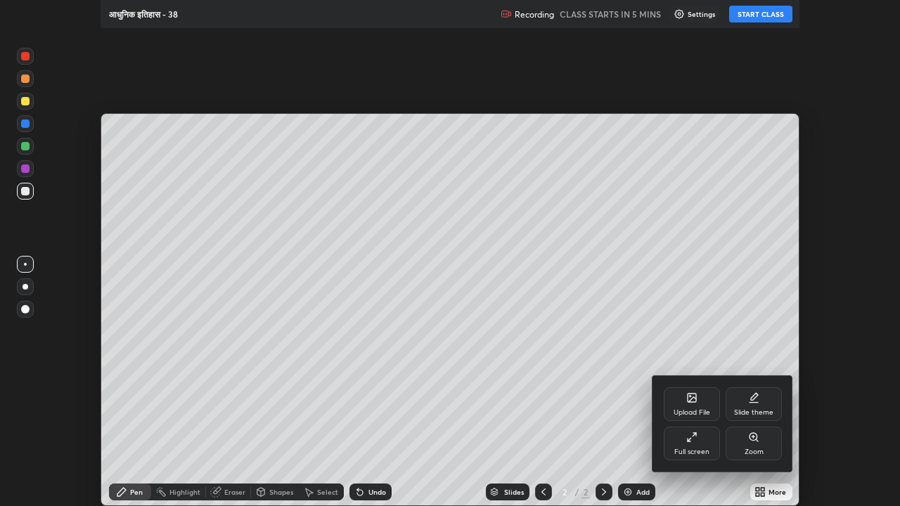
scroll to position [506, 900]
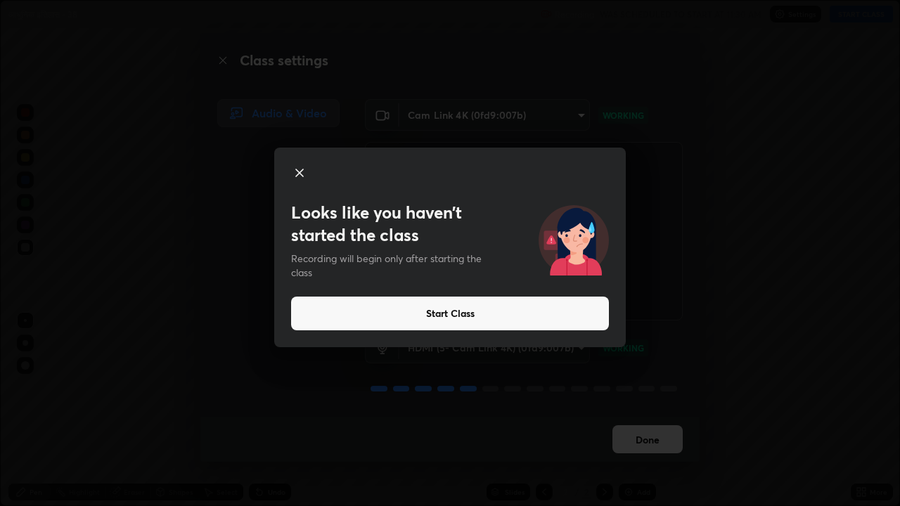
click at [225, 352] on div "Looks like you haven’t started the class Recording will begin only after starti…" at bounding box center [450, 253] width 900 height 506
click at [1, 392] on div "Looks like you haven’t started the class Recording will begin only after starti…" at bounding box center [450, 253] width 900 height 506
click at [629, 392] on div "Looks like you haven’t started the class Recording will begin only after starti…" at bounding box center [450, 253] width 900 height 506
click at [608, 392] on div "Looks like you haven’t started the class Recording will begin only after starti…" at bounding box center [450, 253] width 900 height 506
click at [619, 392] on div "Looks like you haven’t started the class Recording will begin only after starti…" at bounding box center [450, 253] width 900 height 506
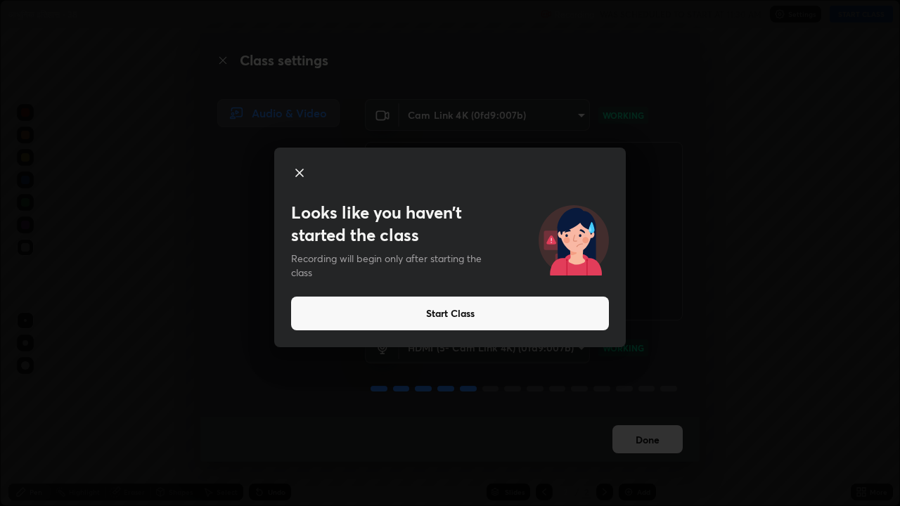
click at [629, 392] on div "Looks like you haven’t started the class Recording will begin only after starti…" at bounding box center [450, 253] width 900 height 506
click at [618, 392] on div "Looks like you haven’t started the class Recording will begin only after starti…" at bounding box center [450, 253] width 900 height 506
click at [627, 392] on div "Looks like you haven’t started the class Recording will begin only after starti…" at bounding box center [450, 253] width 900 height 506
click at [862, 392] on div "Looks like you haven’t started the class Recording will begin only after starti…" at bounding box center [450, 253] width 900 height 506
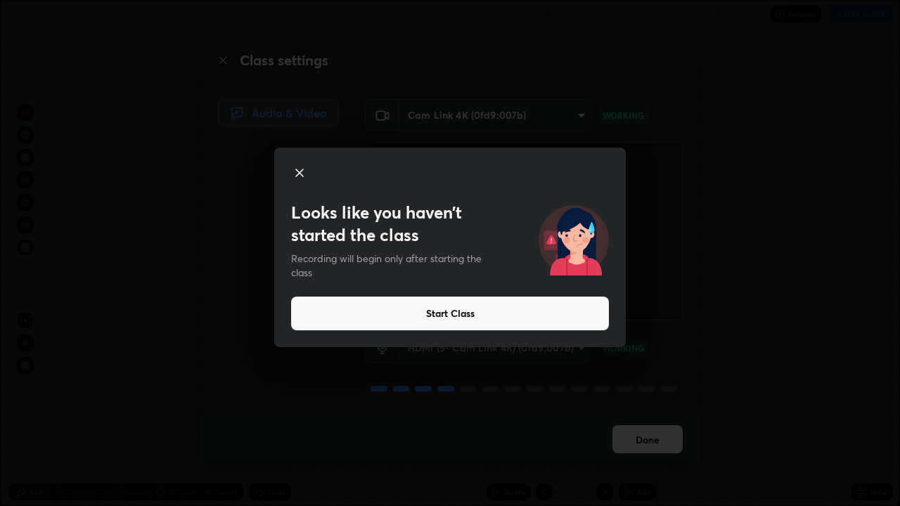
click at [841, 382] on div "Looks like you haven’t started the class Recording will begin only after starti…" at bounding box center [450, 253] width 900 height 506
click at [798, 392] on div "Looks like you haven’t started the class Recording will begin only after starti…" at bounding box center [450, 253] width 900 height 506
click at [800, 392] on div "Looks like you haven’t started the class Recording will begin only after starti…" at bounding box center [450, 253] width 900 height 506
click at [809, 392] on div "Looks like you haven’t started the class Recording will begin only after starti…" at bounding box center [450, 253] width 900 height 506
click at [444, 312] on button "Start Class" at bounding box center [450, 314] width 318 height 34
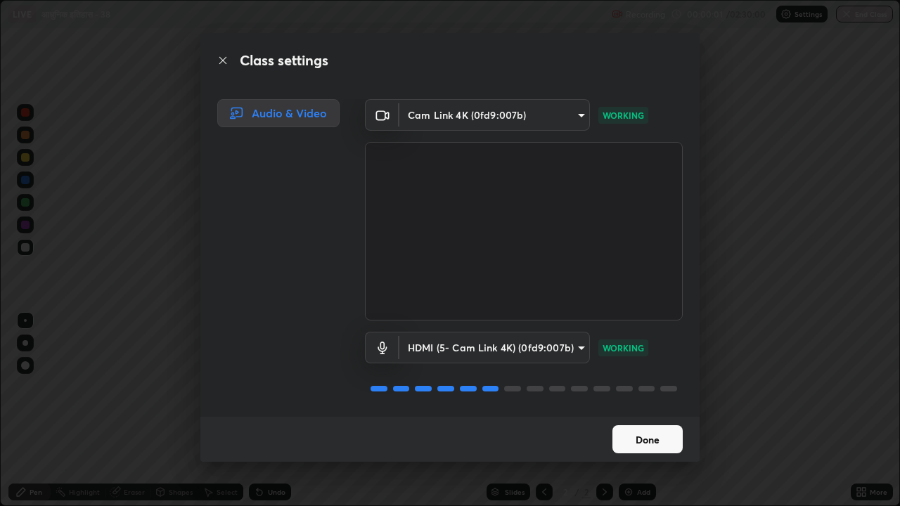
click at [641, 392] on button "Done" at bounding box center [648, 440] width 70 height 28
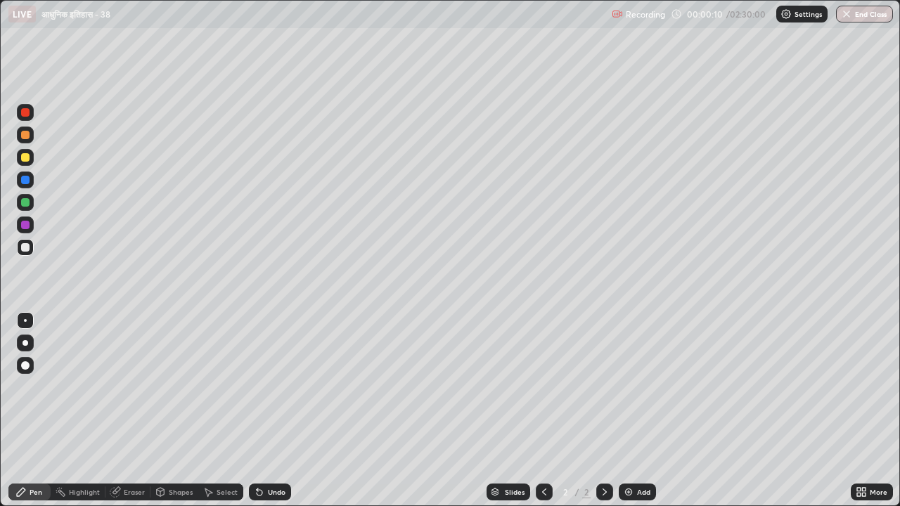
click at [9, 392] on div "Pen" at bounding box center [29, 492] width 42 height 28
click at [0, 392] on div "Pen Highlight Eraser Shapes Select Undo Slides 2 / 2 Add More" at bounding box center [450, 492] width 900 height 28
click at [25, 159] on div at bounding box center [25, 157] width 8 height 8
click at [25, 343] on div at bounding box center [26, 343] width 6 height 6
click at [641, 392] on div "Add" at bounding box center [643, 492] width 13 height 7
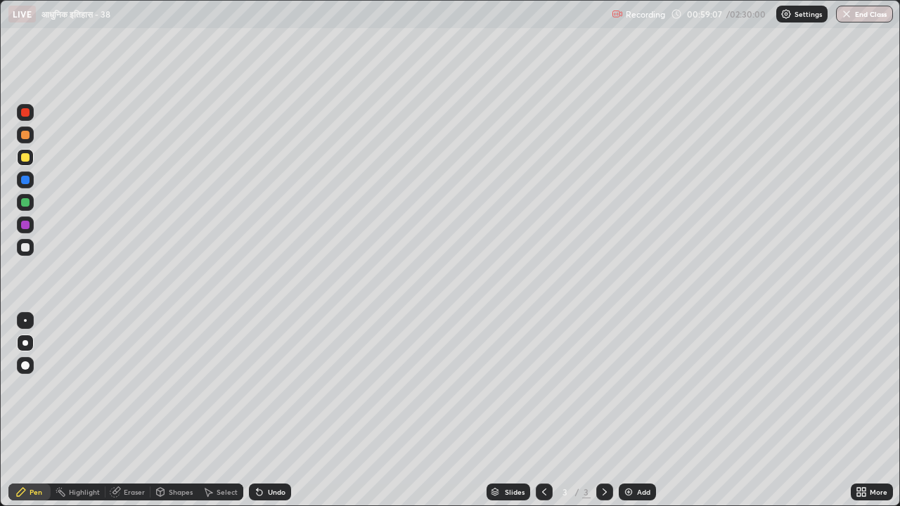
click at [543, 392] on icon at bounding box center [544, 492] width 11 height 11
click at [645, 392] on div "Add" at bounding box center [643, 492] width 13 height 7
click at [30, 223] on div at bounding box center [25, 225] width 17 height 17
click at [543, 392] on icon at bounding box center [544, 492] width 11 height 11
click at [603, 392] on icon at bounding box center [604, 492] width 11 height 11
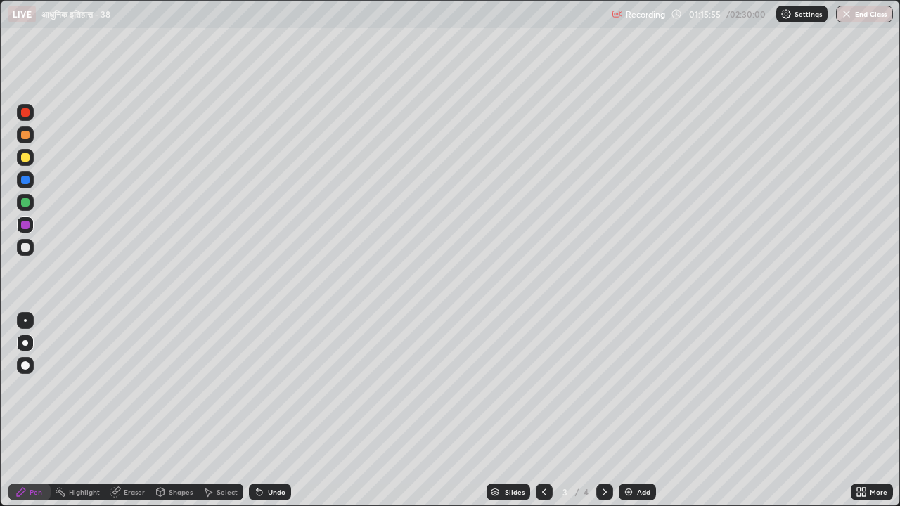
click at [542, 392] on icon at bounding box center [544, 492] width 11 height 11
click at [605, 392] on icon at bounding box center [604, 492] width 11 height 11
click at [645, 392] on div "Add" at bounding box center [643, 492] width 13 height 7
click at [32, 247] on div at bounding box center [25, 247] width 17 height 17
click at [513, 392] on div "Slides" at bounding box center [515, 492] width 20 height 7
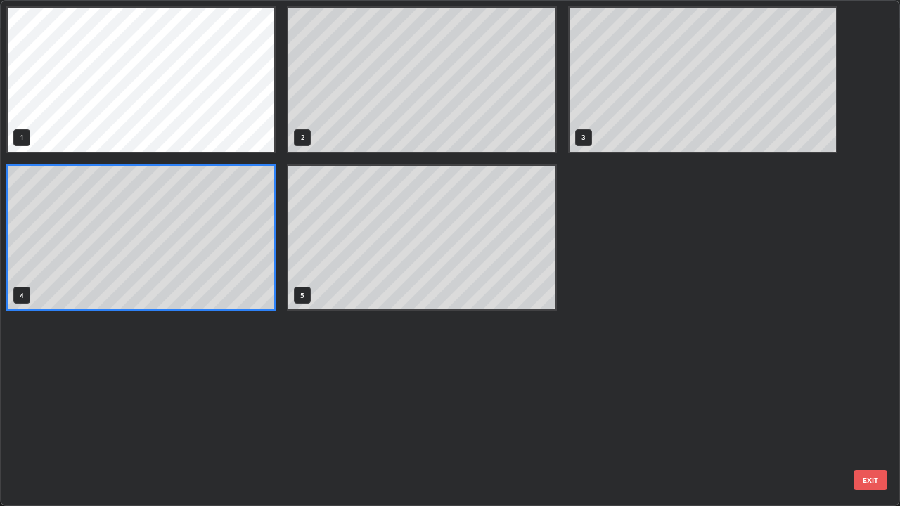
scroll to position [501, 892]
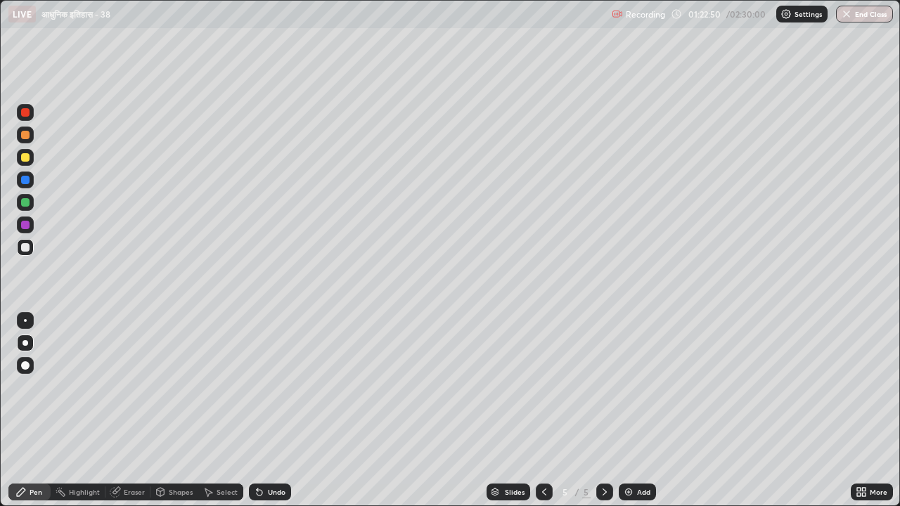
click at [603, 392] on icon at bounding box center [604, 492] width 11 height 11
click at [606, 392] on icon at bounding box center [604, 492] width 11 height 11
click at [544, 392] on icon at bounding box center [544, 492] width 11 height 11
click at [541, 392] on icon at bounding box center [544, 492] width 11 height 11
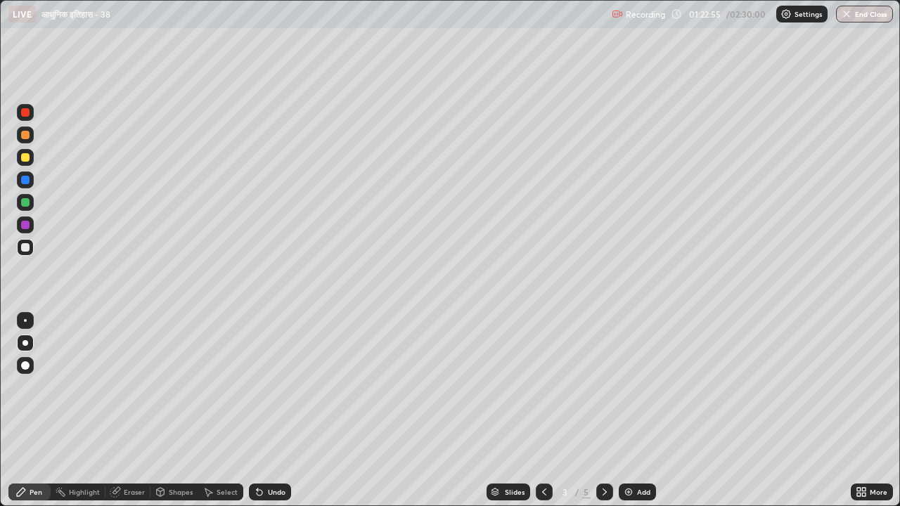
click at [602, 392] on icon at bounding box center [604, 492] width 11 height 11
click at [859, 392] on icon at bounding box center [859, 490] width 4 height 4
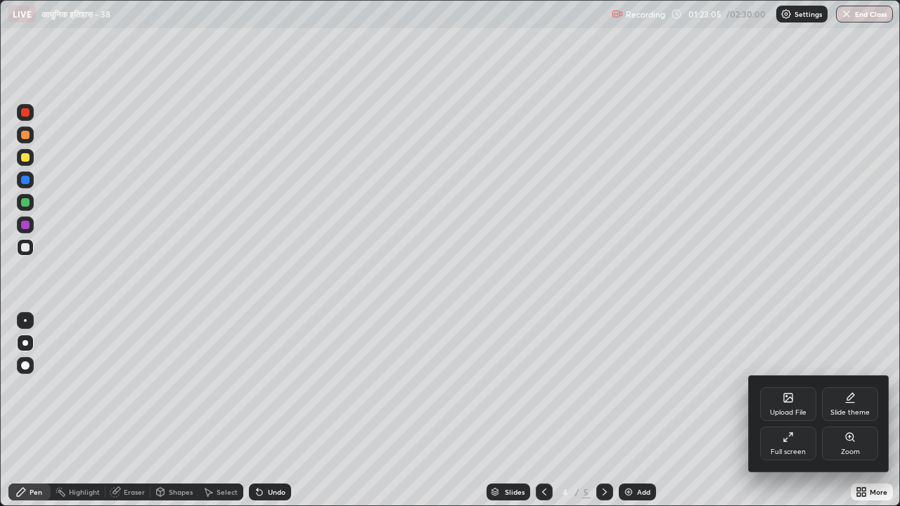
click at [792, 392] on div "Upload File" at bounding box center [788, 405] width 56 height 34
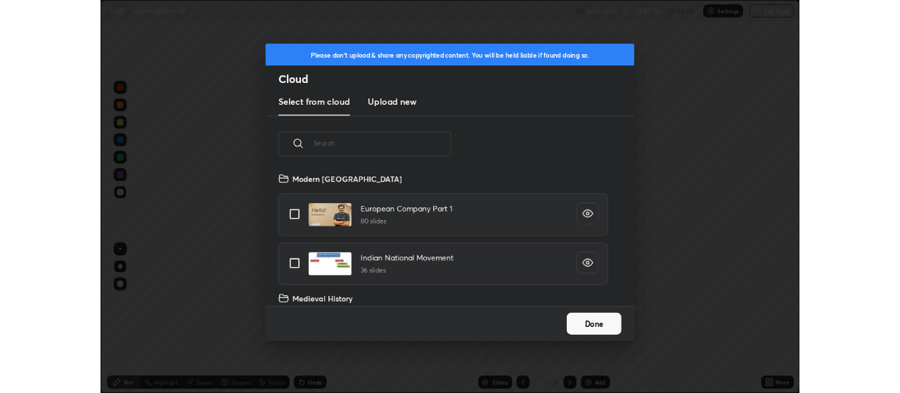
scroll to position [173, 452]
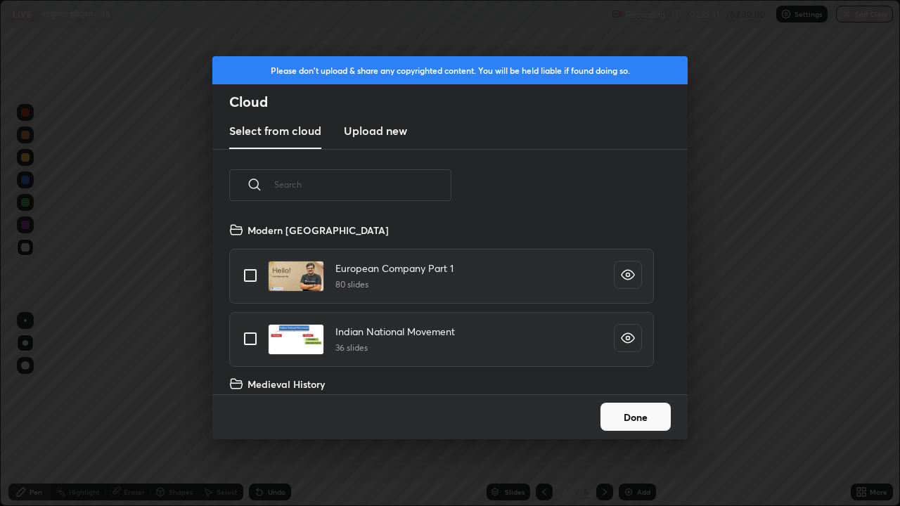
click at [252, 337] on input "grid" at bounding box center [251, 339] width 30 height 30
checkbox input "true"
click at [646, 392] on button "Done" at bounding box center [636, 417] width 70 height 28
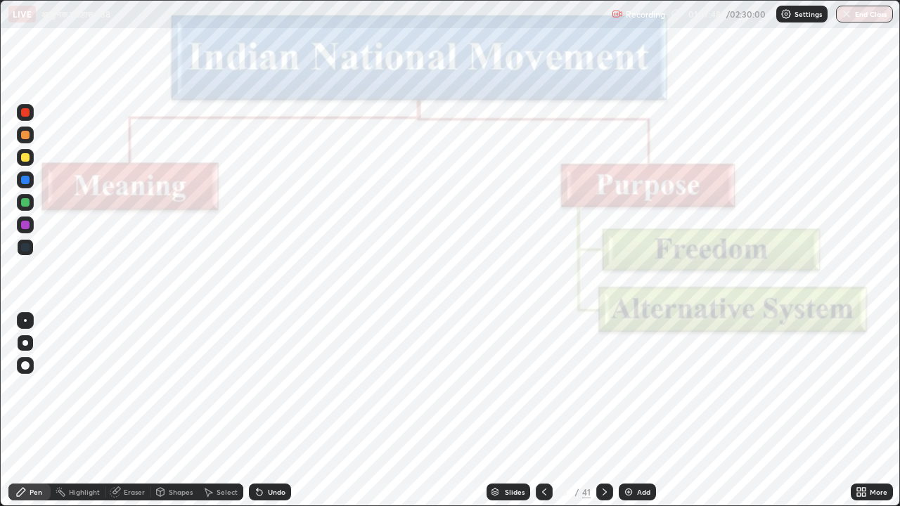
click at [603, 392] on icon at bounding box center [604, 492] width 11 height 11
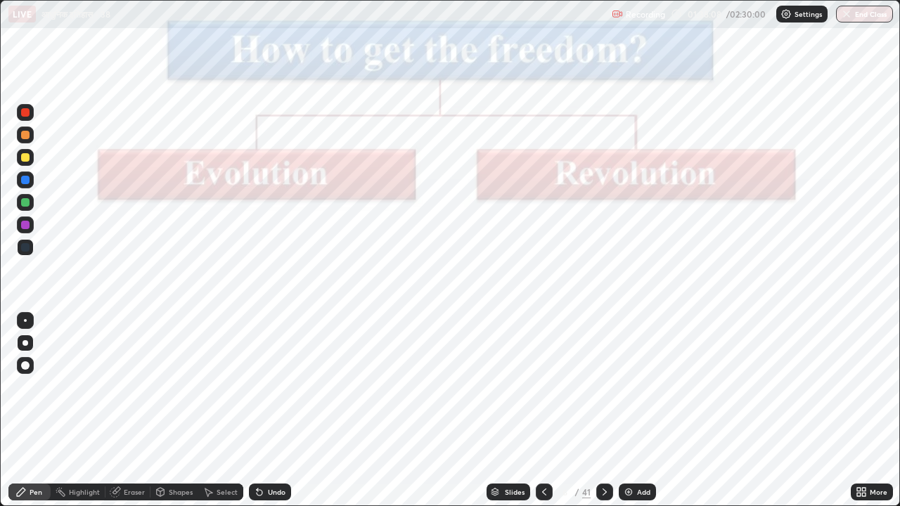
click at [603, 392] on icon at bounding box center [604, 492] width 11 height 11
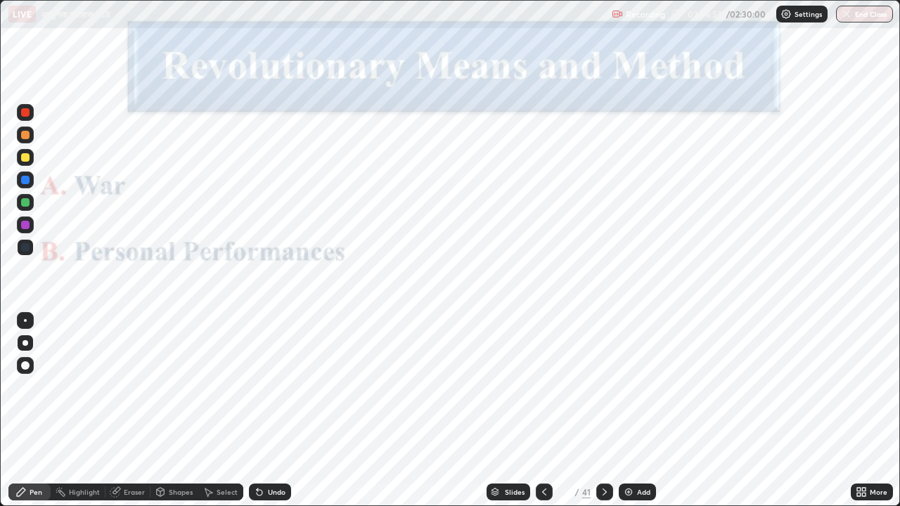
click at [639, 392] on div "Add" at bounding box center [643, 492] width 13 height 7
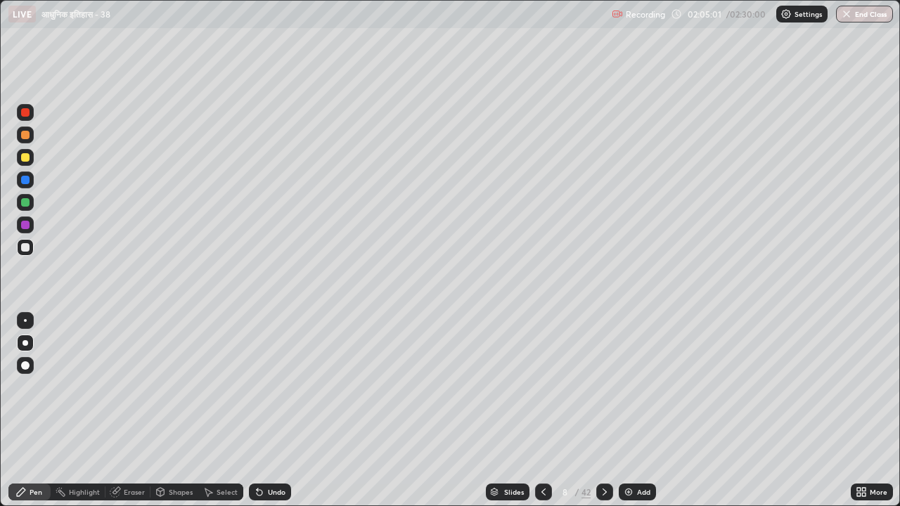
click at [542, 392] on icon at bounding box center [543, 492] width 11 height 11
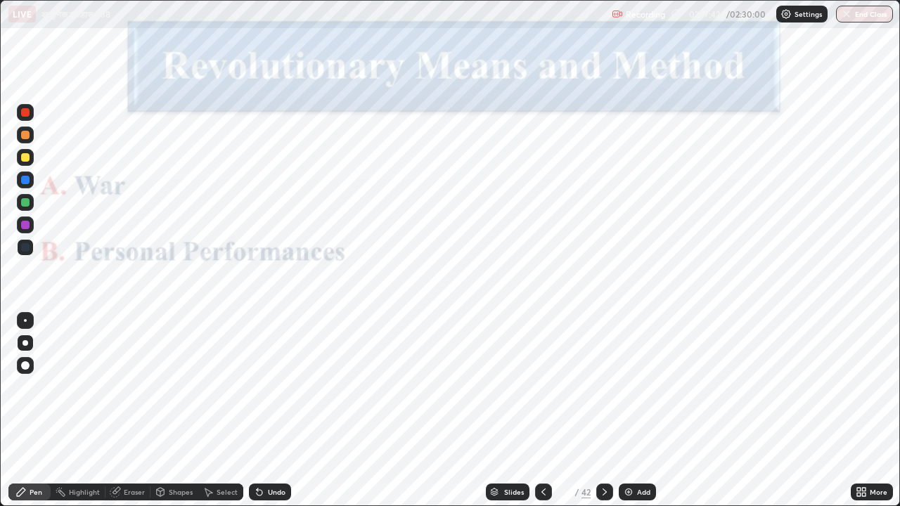
click at [545, 392] on div at bounding box center [543, 492] width 17 height 17
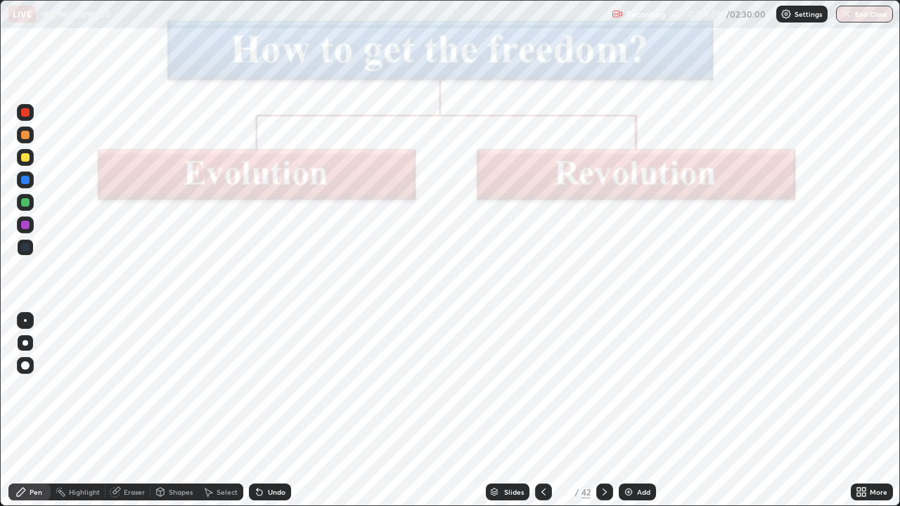
click at [604, 392] on icon at bounding box center [605, 492] width 4 height 7
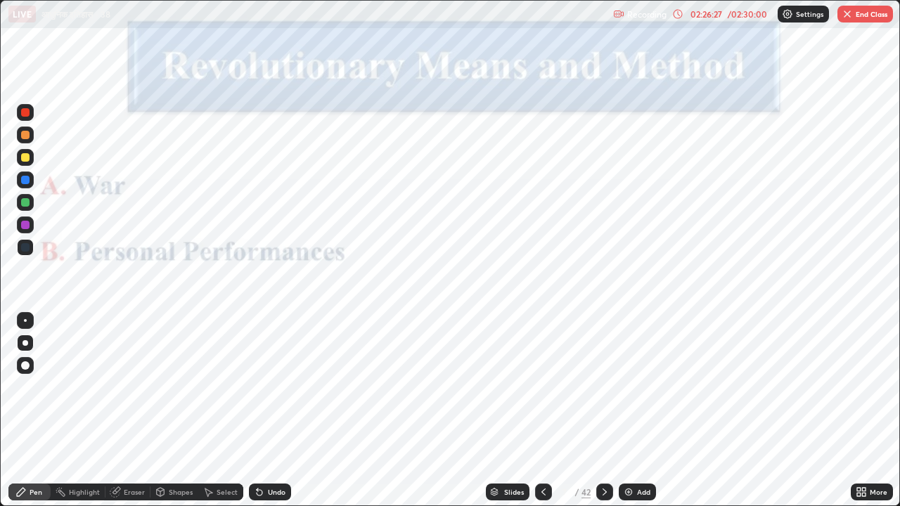
click at [640, 392] on div "Add" at bounding box center [643, 492] width 13 height 7
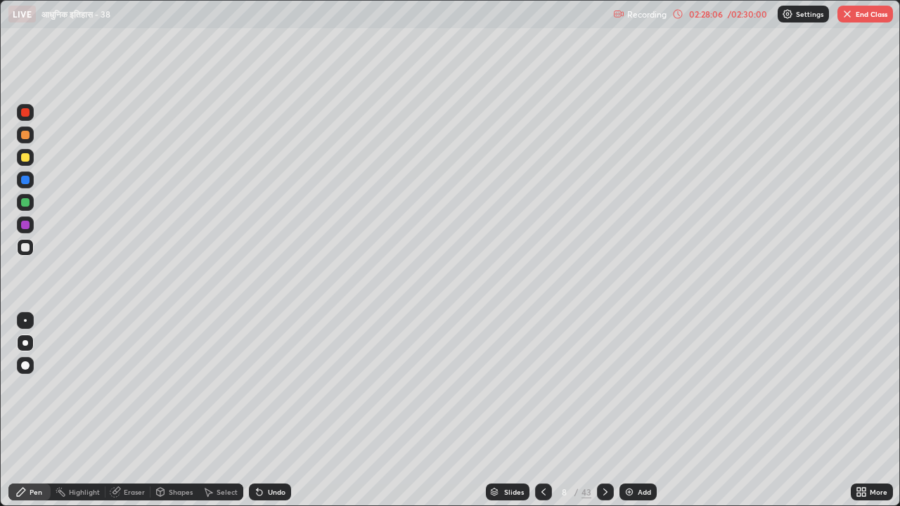
click at [603, 392] on icon at bounding box center [605, 492] width 11 height 11
click at [544, 392] on icon at bounding box center [543, 492] width 11 height 11
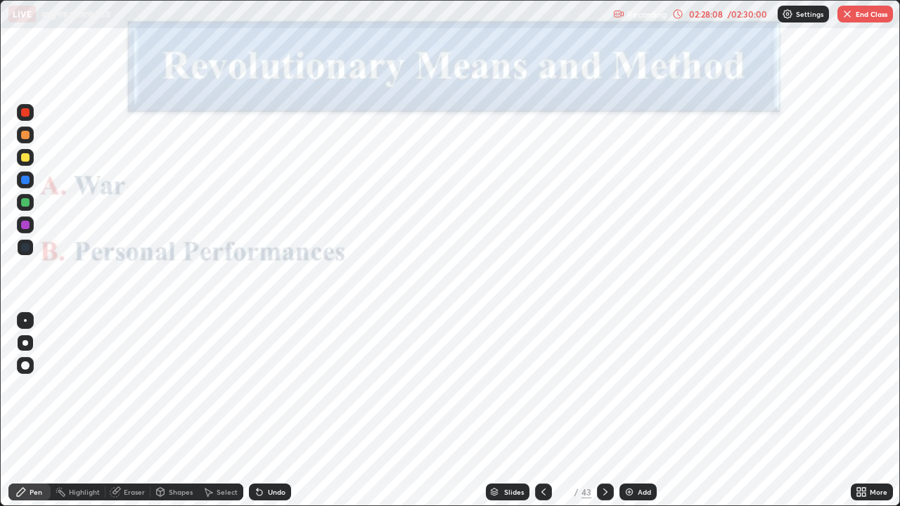
click at [542, 392] on icon at bounding box center [543, 492] width 11 height 11
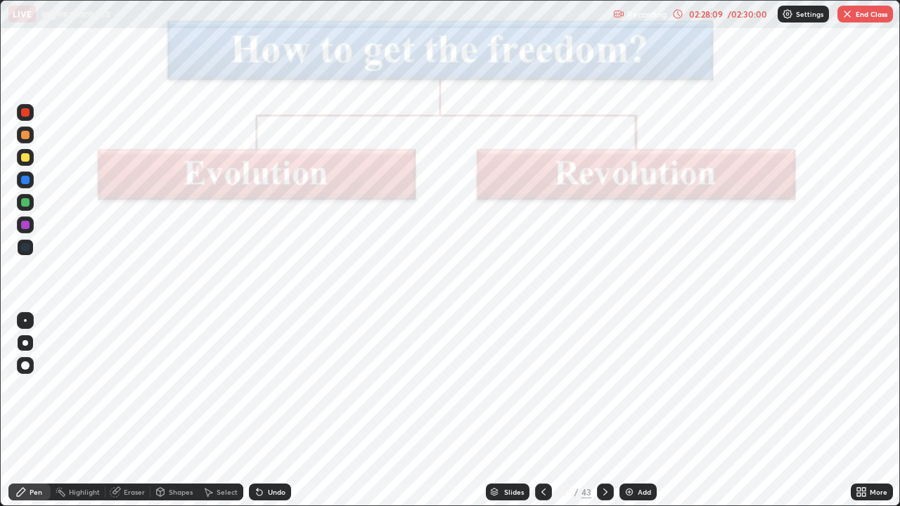
click at [604, 392] on icon at bounding box center [605, 492] width 11 height 11
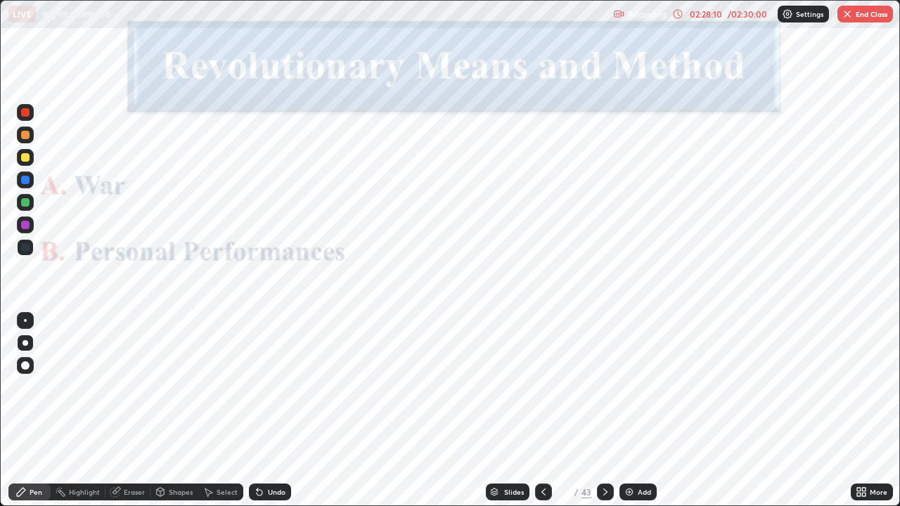
click at [603, 392] on icon at bounding box center [605, 492] width 11 height 11
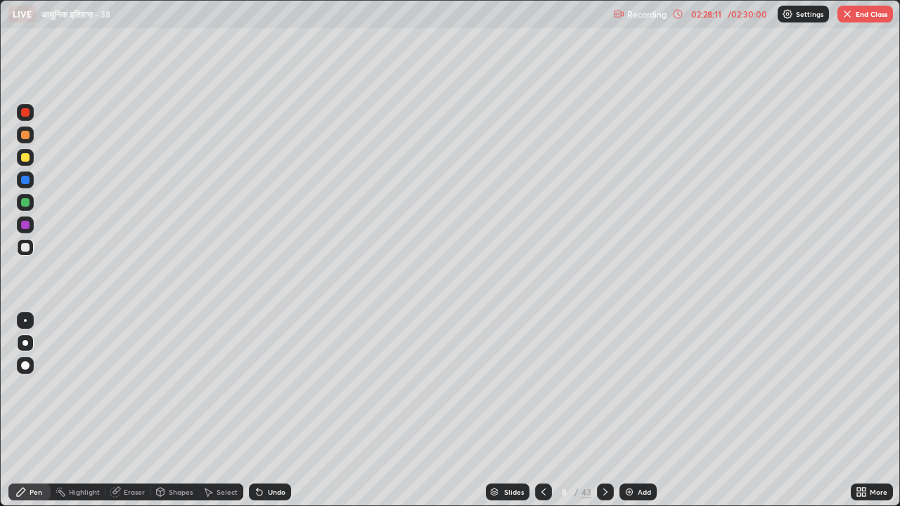
click at [603, 392] on icon at bounding box center [605, 492] width 4 height 7
click at [601, 392] on icon at bounding box center [605, 492] width 11 height 11
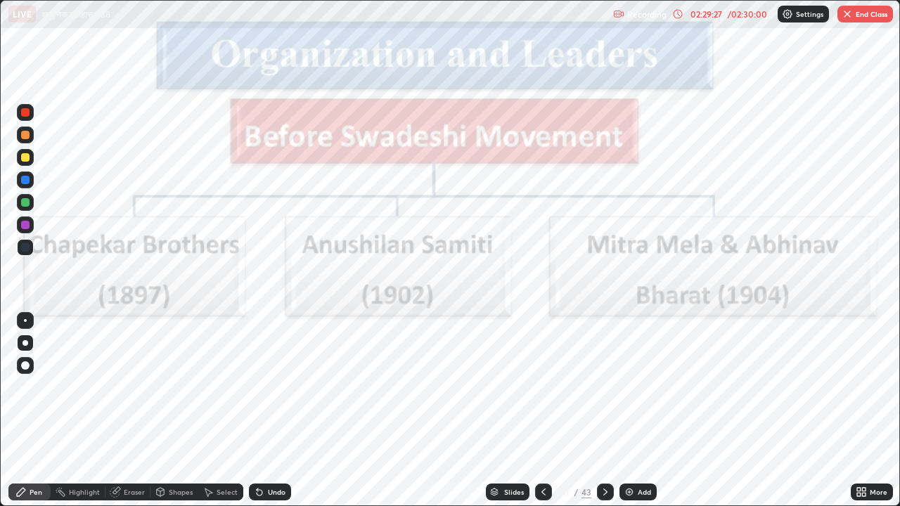
click at [862, 13] on button "End Class" at bounding box center [866, 14] width 56 height 17
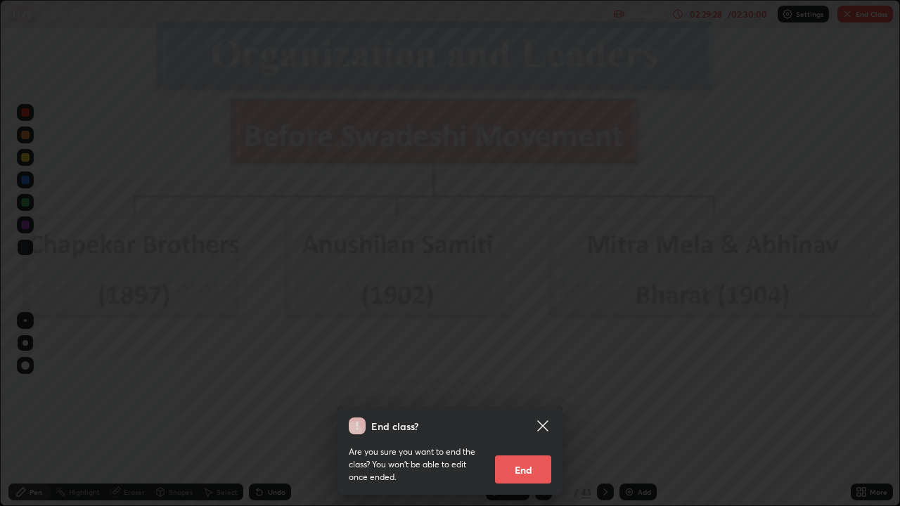
click at [535, 392] on button "End" at bounding box center [523, 470] width 56 height 28
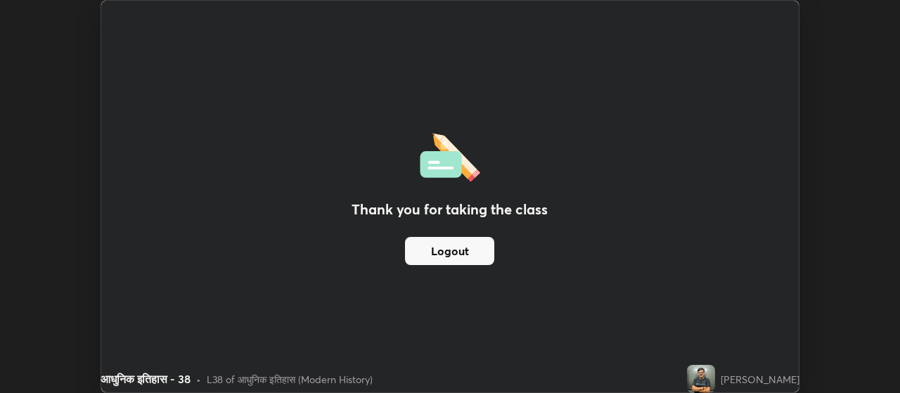
scroll to position [69939, 69432]
